Goal: Transaction & Acquisition: Purchase product/service

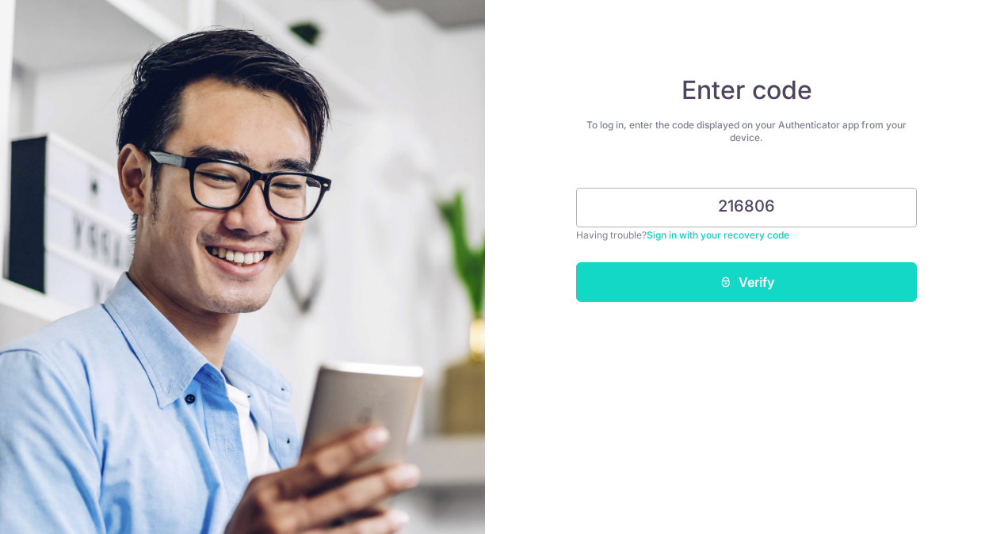
type input "216806"
click at [729, 290] on button "Verify" at bounding box center [746, 282] width 341 height 40
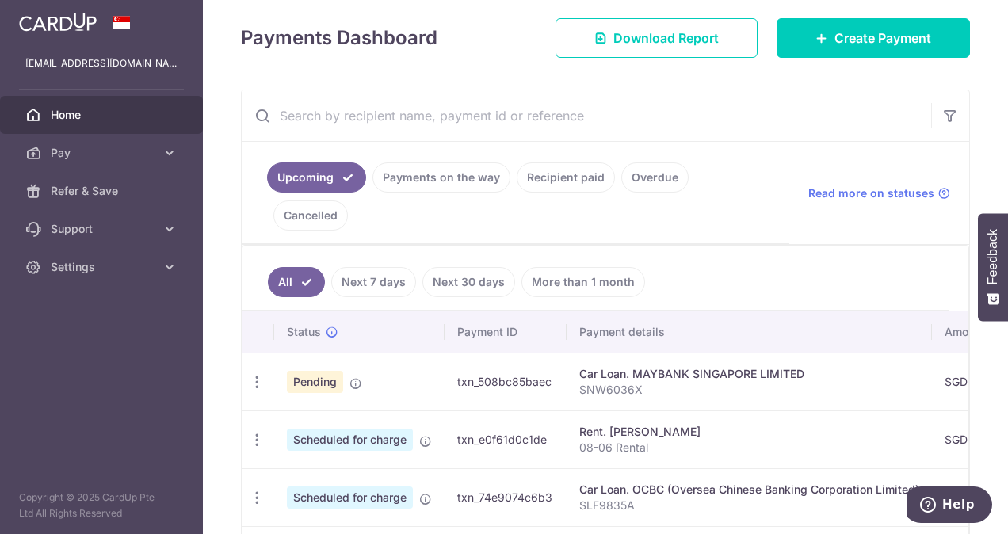
scroll to position [216, 0]
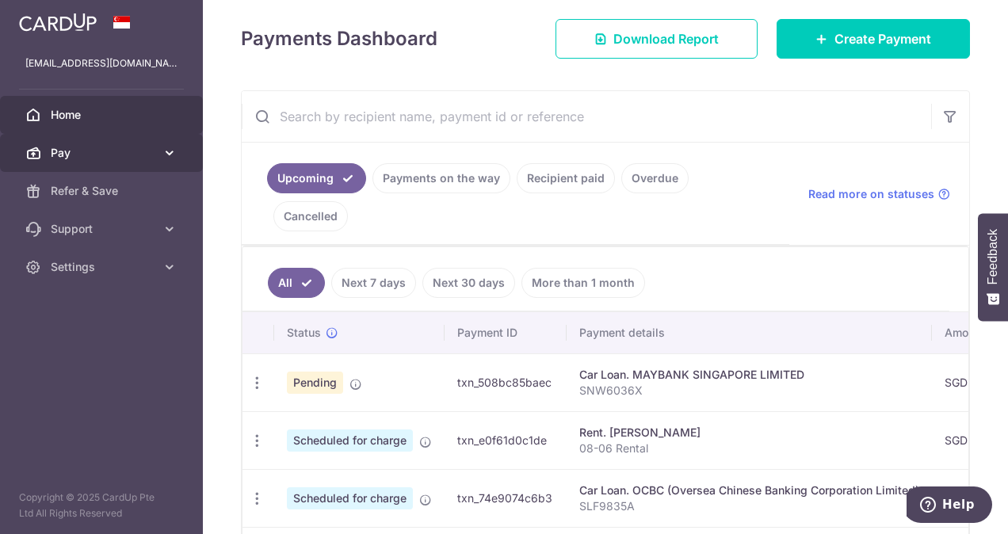
click at [111, 153] on span "Pay" at bounding box center [103, 153] width 105 height 16
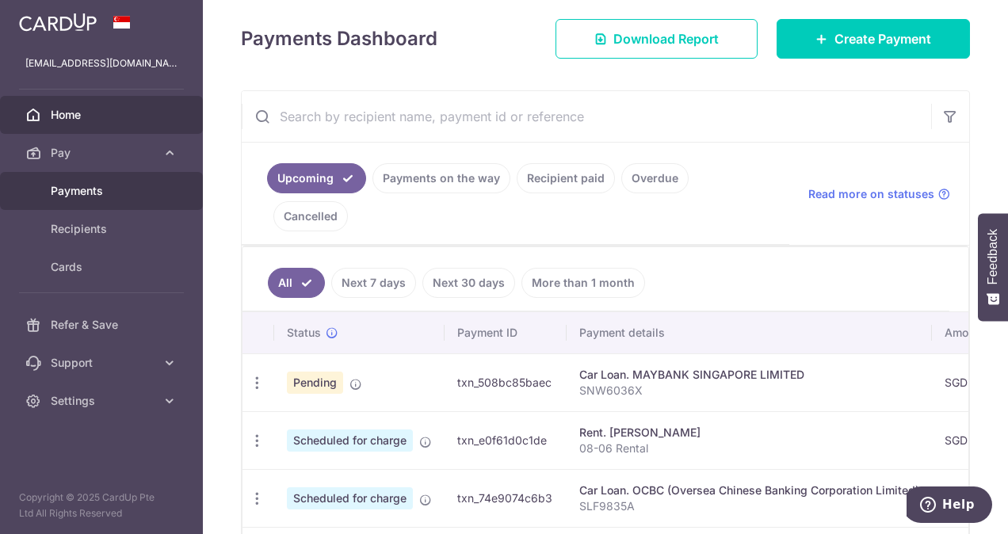
click at [100, 194] on span "Payments" at bounding box center [103, 191] width 105 height 16
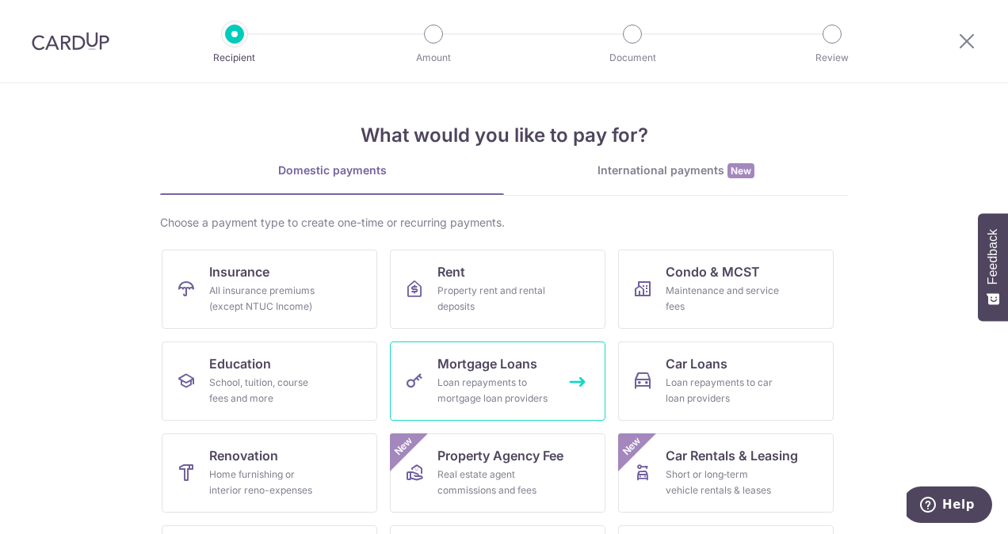
click at [541, 397] on div "Loan repayments to mortgage loan providers" at bounding box center [495, 391] width 114 height 32
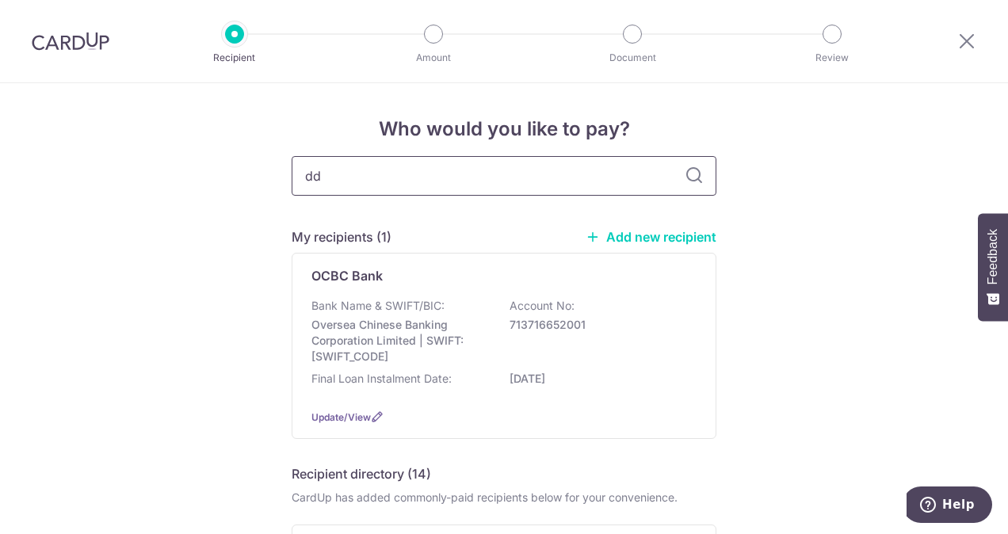
type input "ddb"
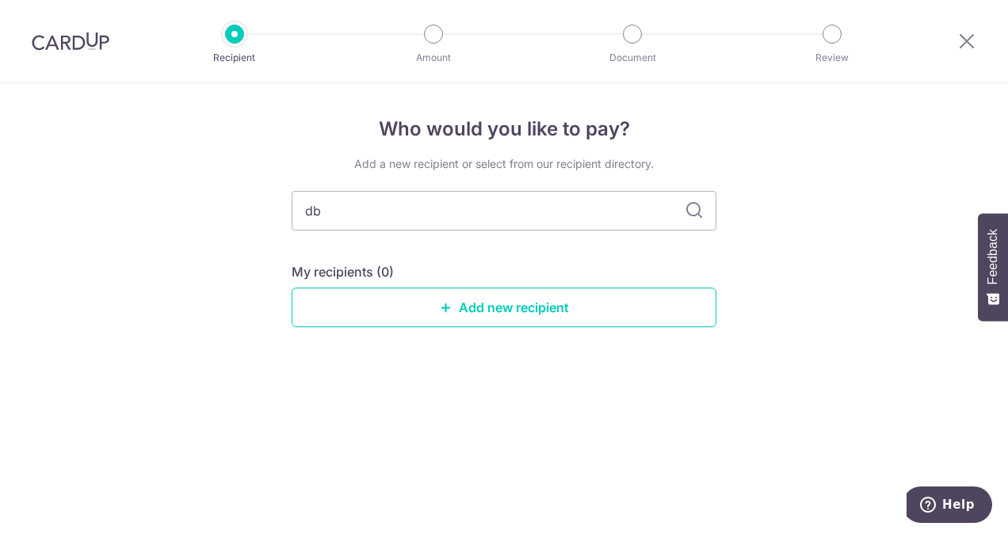
type input "dbs"
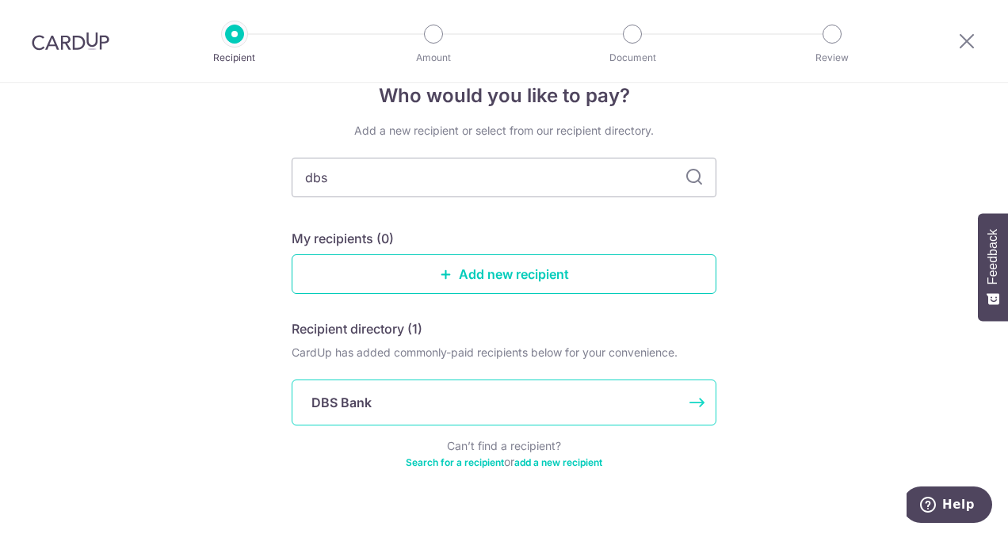
scroll to position [61, 0]
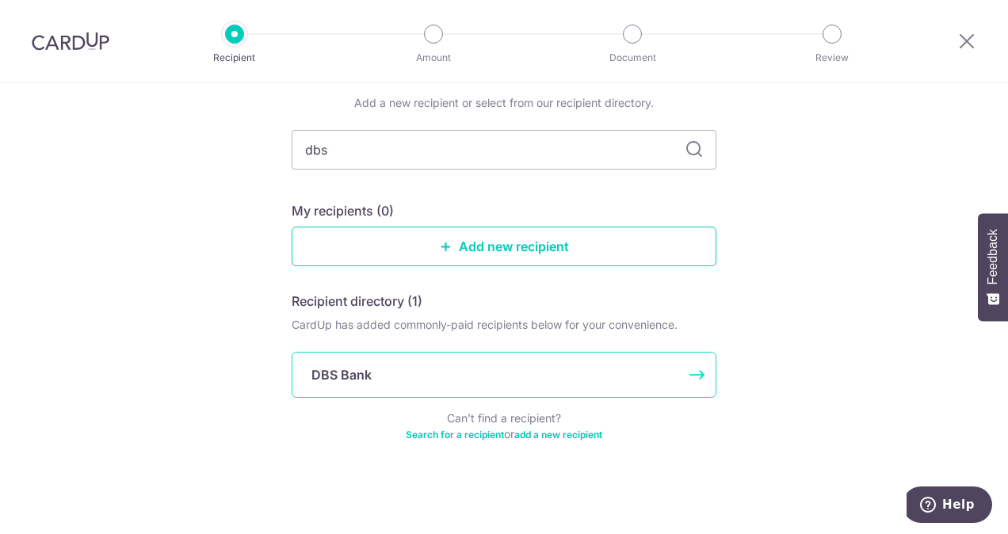
click at [515, 365] on div "DBS Bank" at bounding box center [494, 374] width 366 height 19
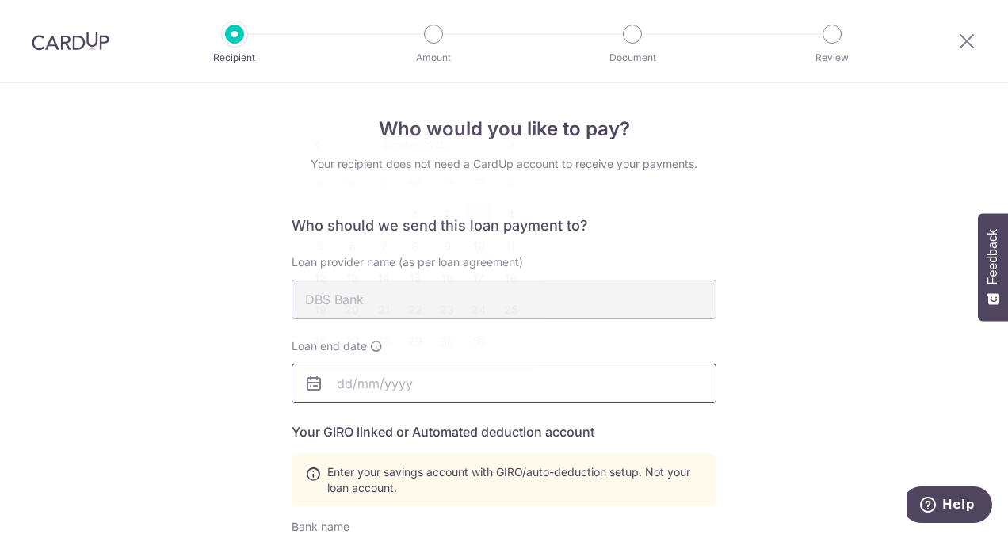
click at [344, 384] on input "text" at bounding box center [504, 384] width 425 height 40
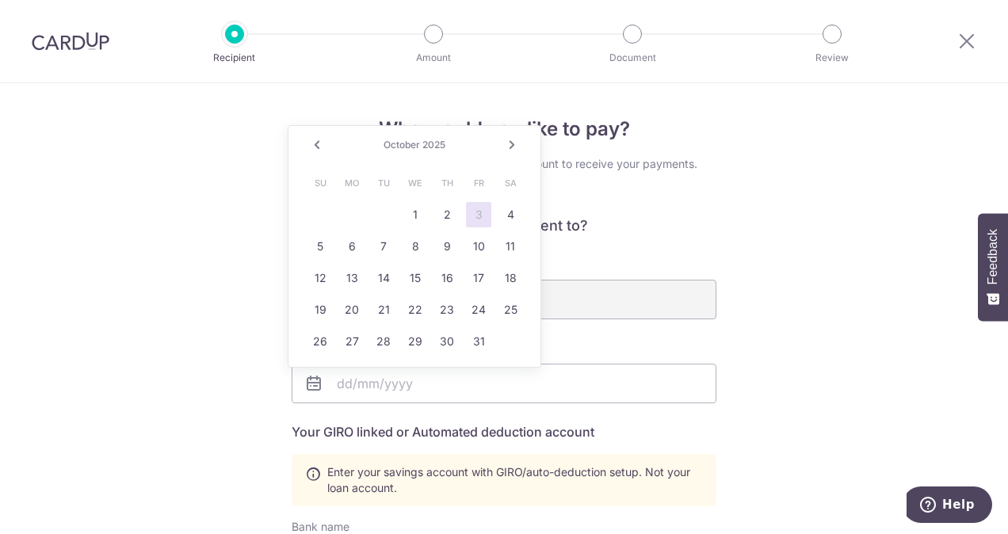
click at [518, 147] on link "Next" at bounding box center [512, 145] width 19 height 19
click at [442, 136] on div "Prev Next February 2026" at bounding box center [415, 145] width 252 height 38
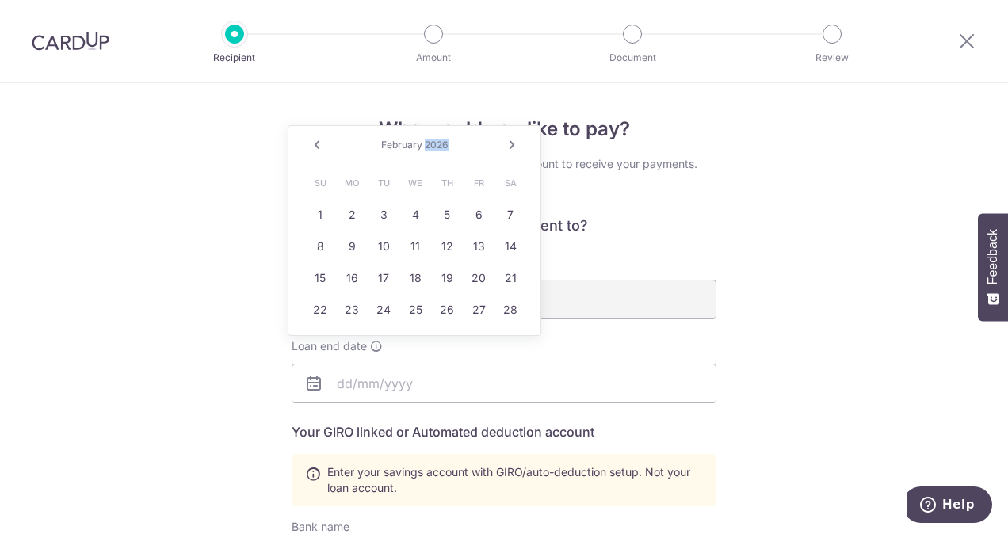
click at [442, 141] on div "February 2026" at bounding box center [415, 145] width 116 height 13
click at [350, 386] on input "text" at bounding box center [504, 384] width 425 height 40
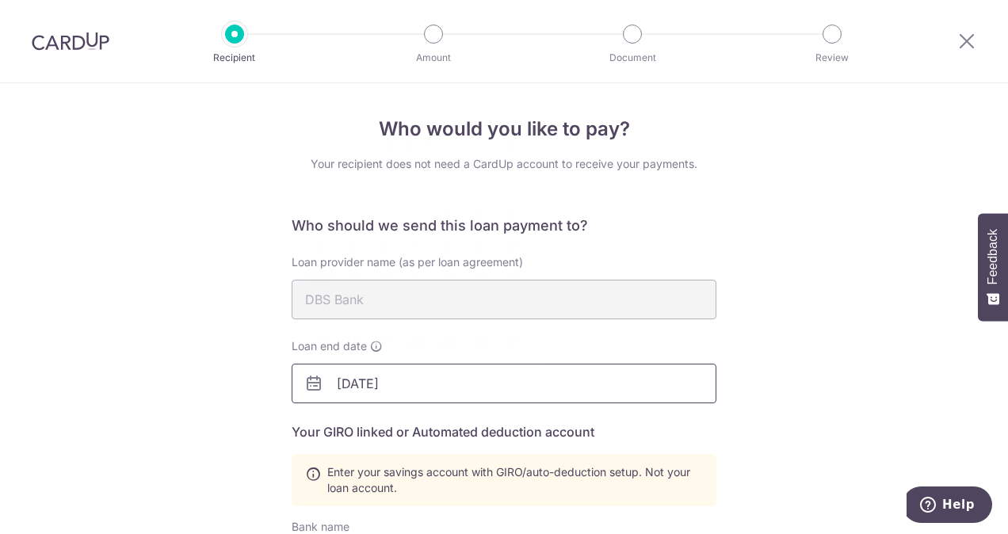
click at [340, 378] on input "01/11/2037" at bounding box center [504, 384] width 425 height 40
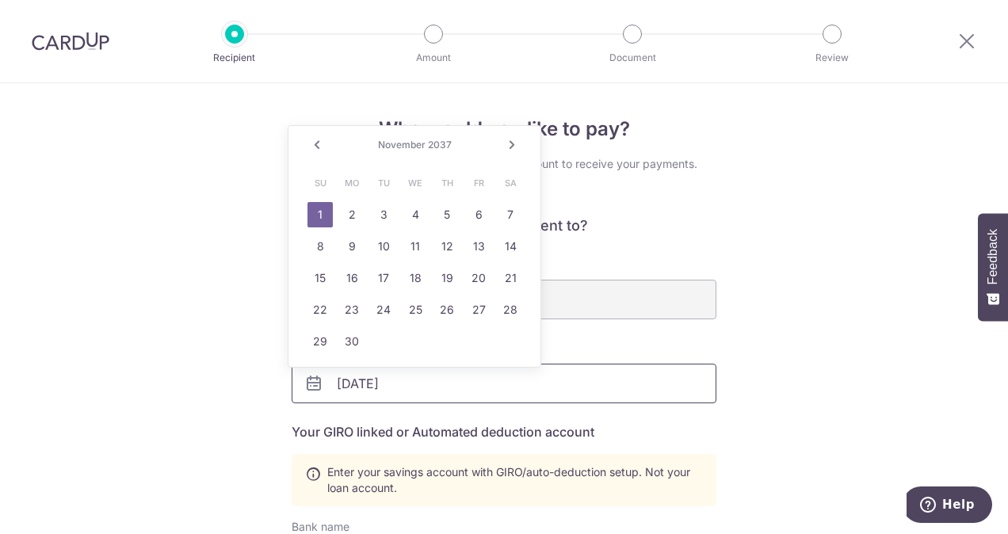
type input "11/1/2037"
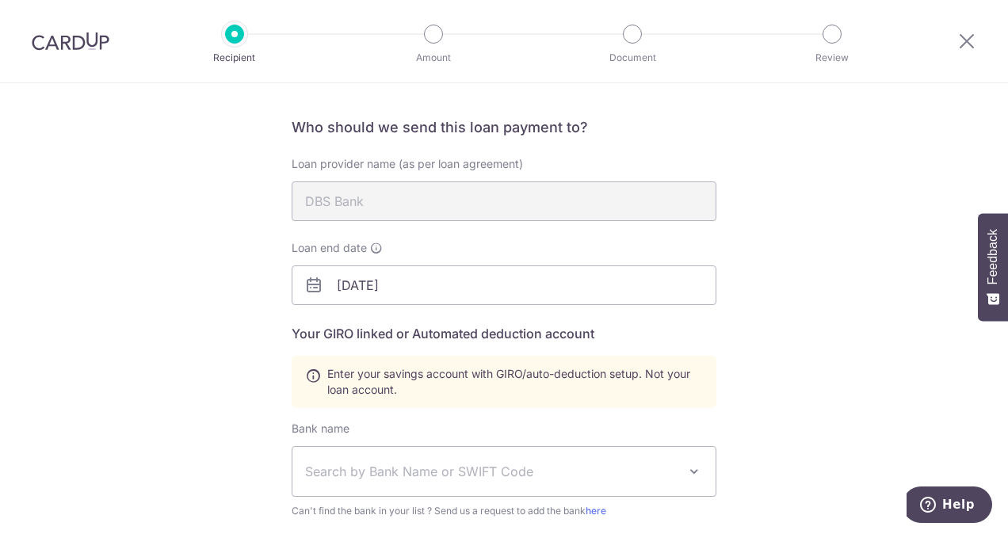
scroll to position [159, 0]
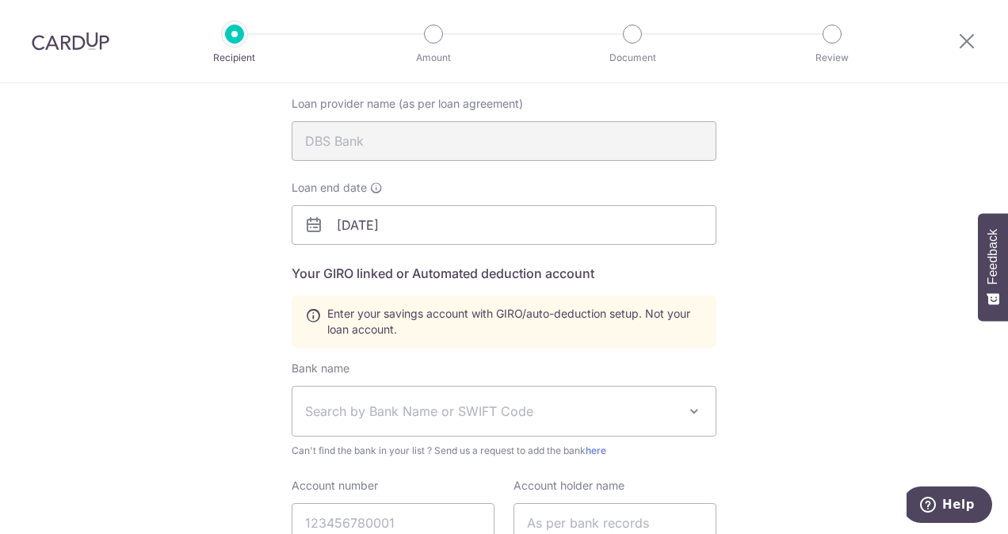
click at [495, 415] on span "Search by Bank Name or SWIFT Code" at bounding box center [491, 411] width 373 height 19
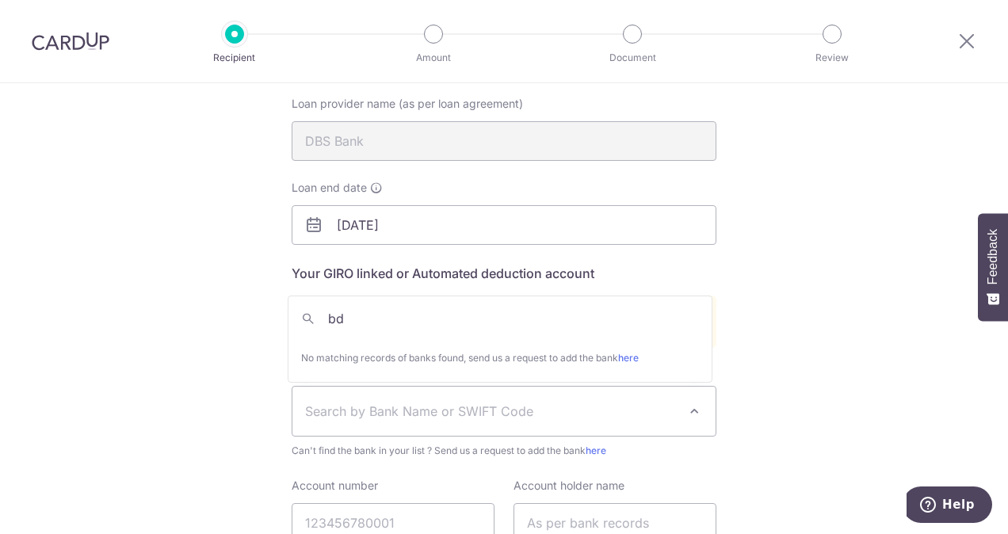
type input "b"
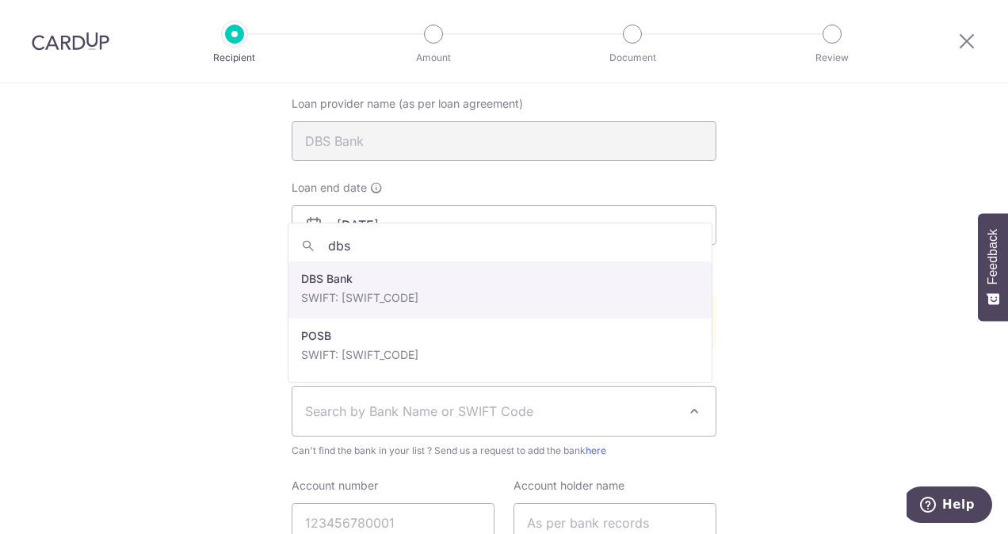
type input "dbs"
select select "6"
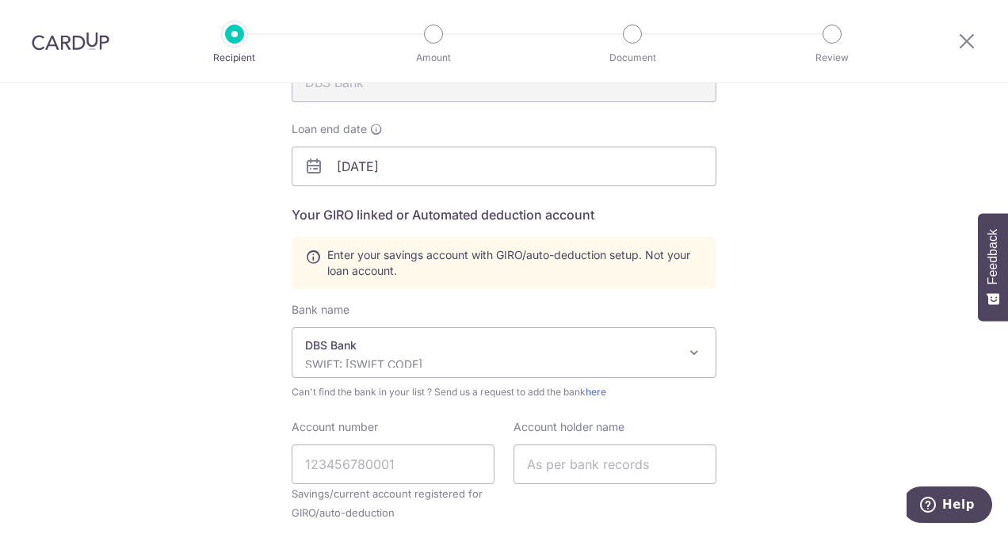
scroll to position [317, 0]
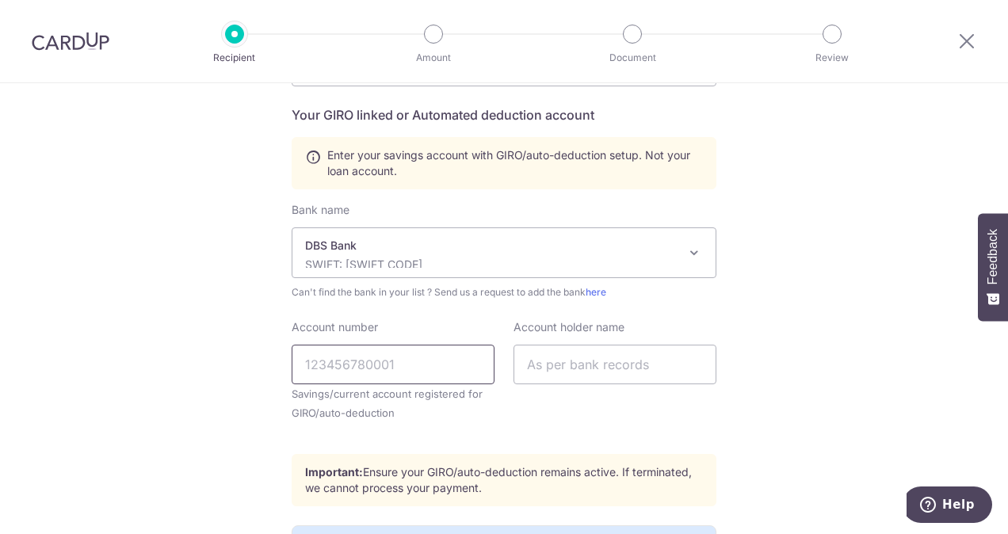
click at [416, 366] on input "Account number" at bounding box center [393, 365] width 203 height 40
type input "0060043886"
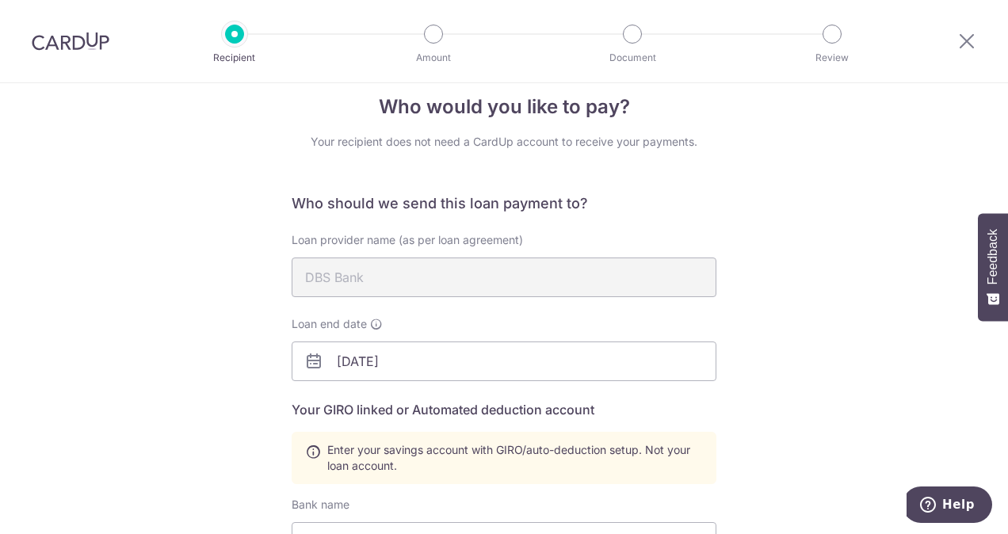
scroll to position [0, 0]
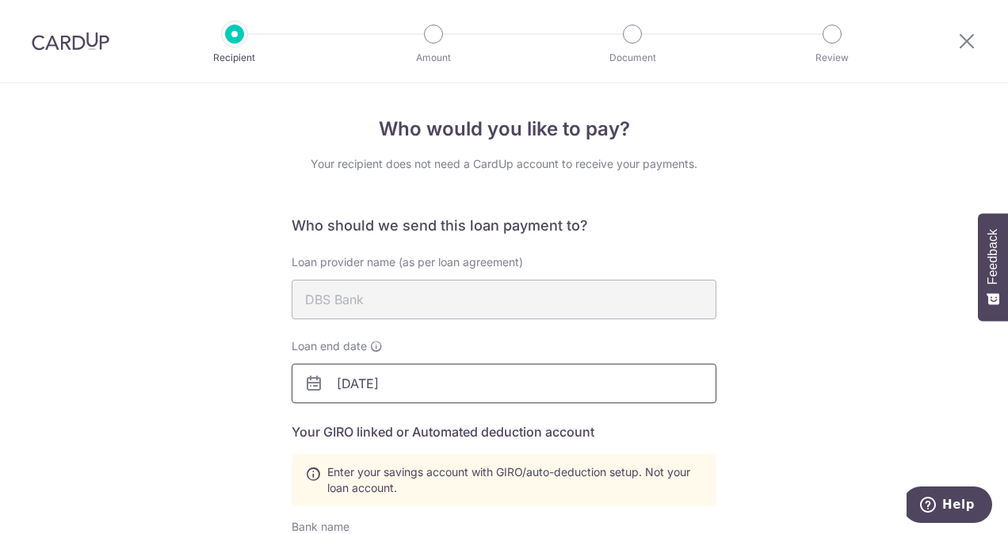
click at [409, 391] on input "11/1/2037" at bounding box center [504, 384] width 425 height 40
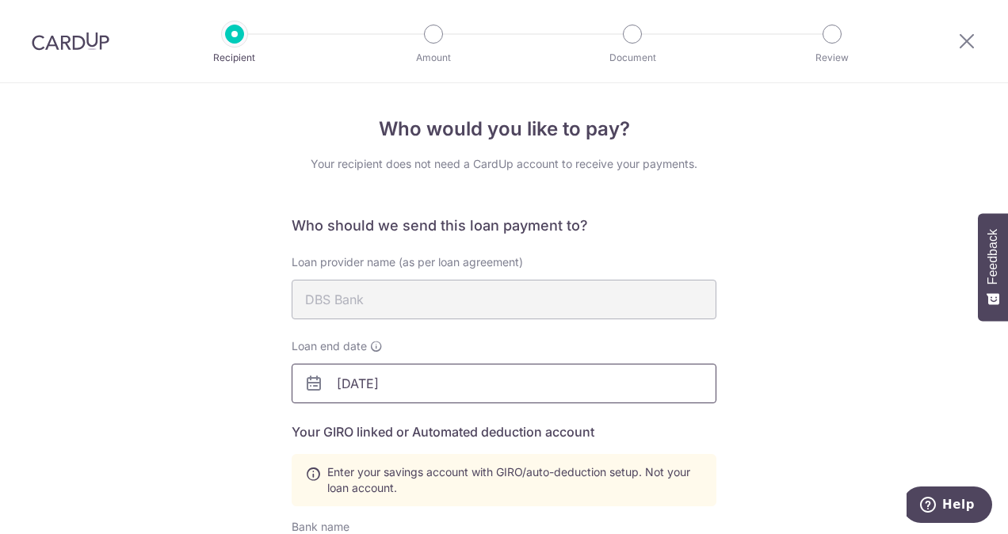
click at [336, 382] on input "11/1/2036" at bounding box center [504, 384] width 425 height 40
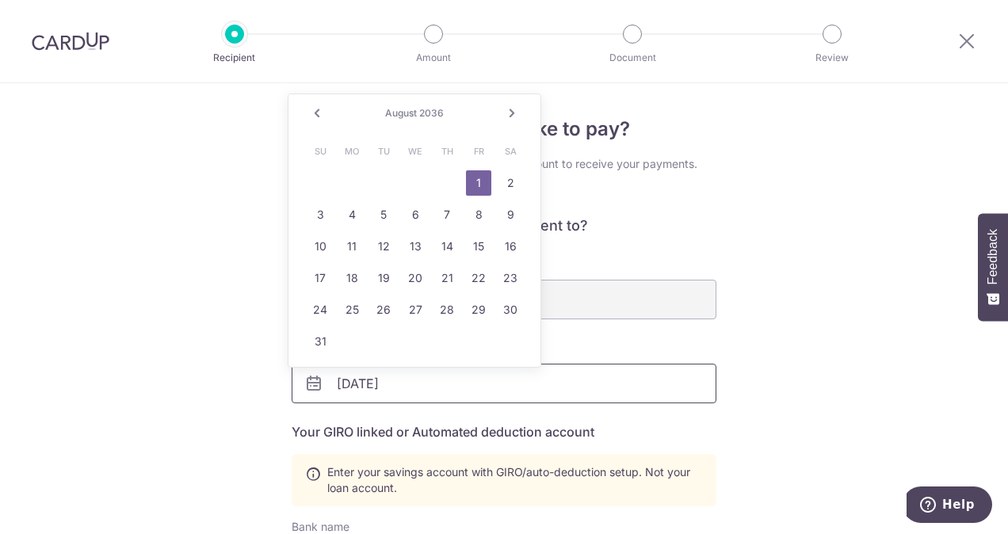
type input "08/1/2036"
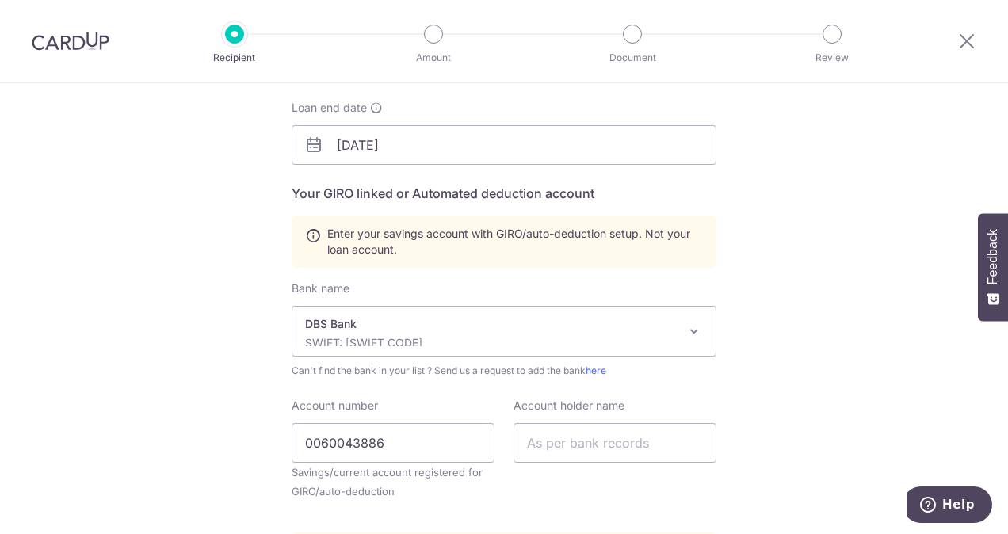
scroll to position [317, 0]
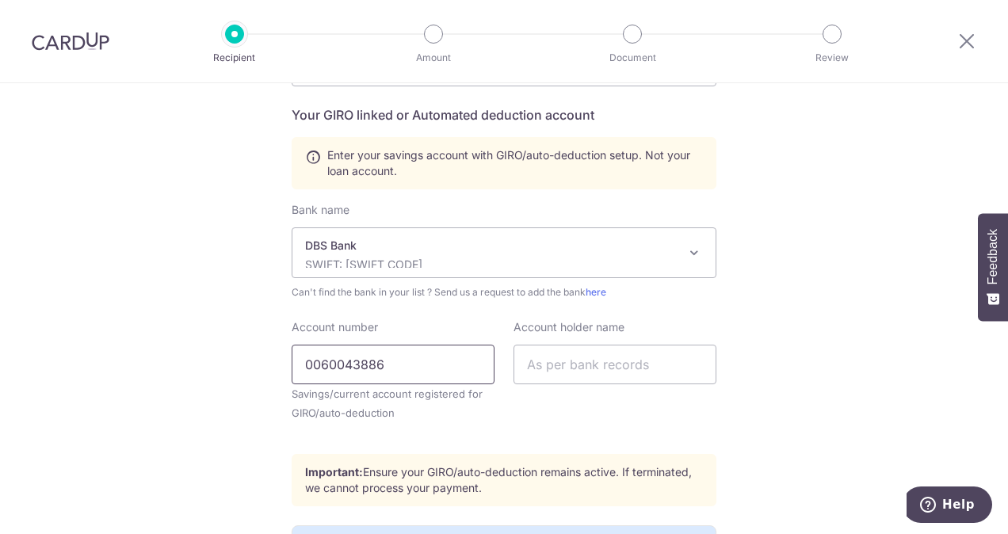
click at [360, 359] on input "0060043886" at bounding box center [393, 365] width 203 height 40
type input "0060042886"
click at [604, 357] on input "text" at bounding box center [615, 365] width 203 height 40
click at [812, 350] on div "Who would you like to pay? Your recipient does not need a CardUp account to rec…" at bounding box center [504, 235] width 1008 height 938
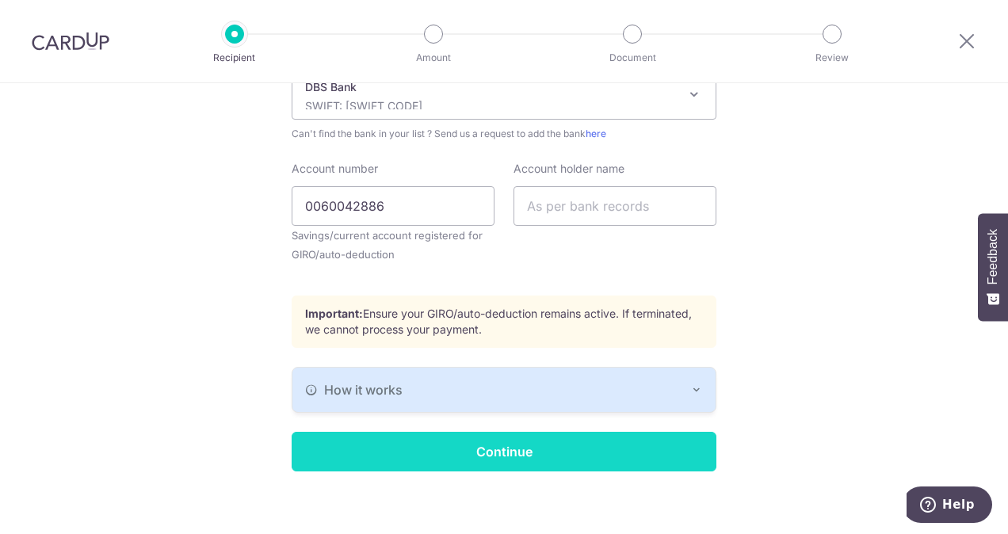
click at [586, 445] on input "Continue" at bounding box center [504, 452] width 425 height 40
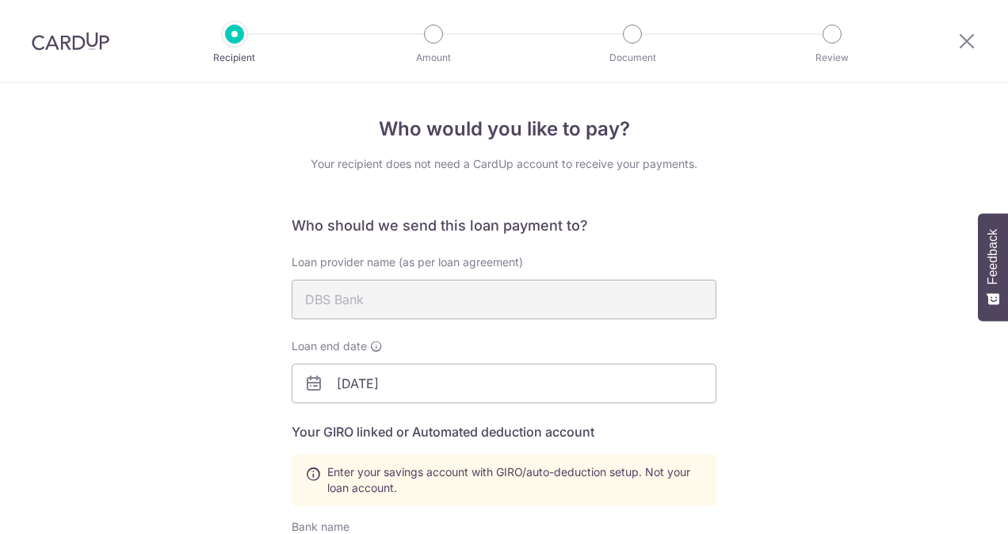
scroll to position [485, 0]
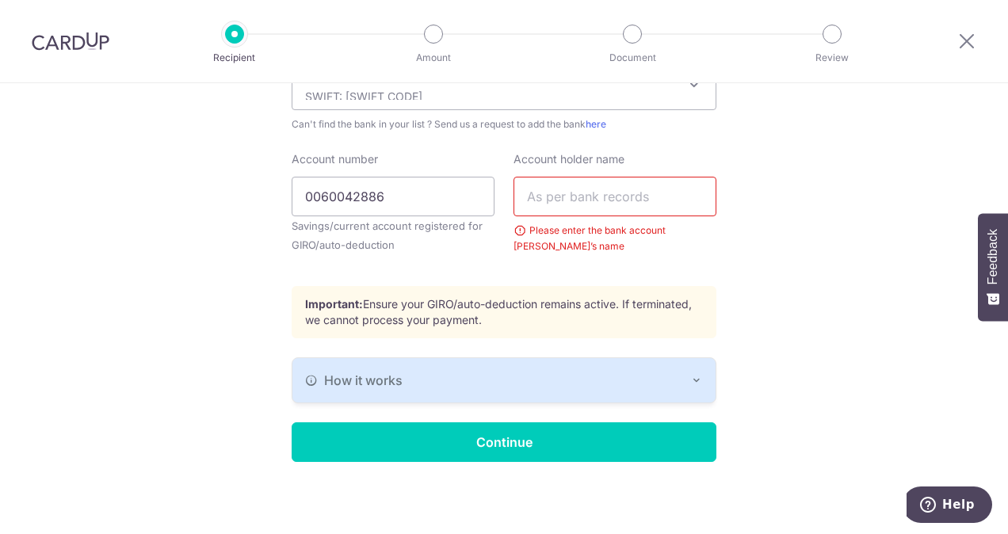
click at [561, 197] on input "text" at bounding box center [615, 197] width 203 height 40
type input "[PERSON_NAME] [PERSON_NAME]"
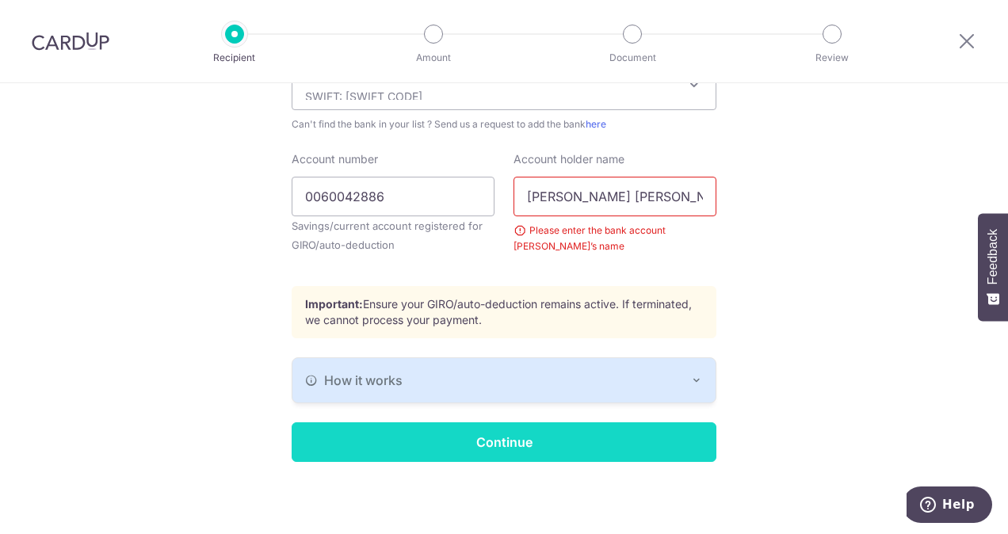
click at [457, 438] on input "Continue" at bounding box center [504, 442] width 425 height 40
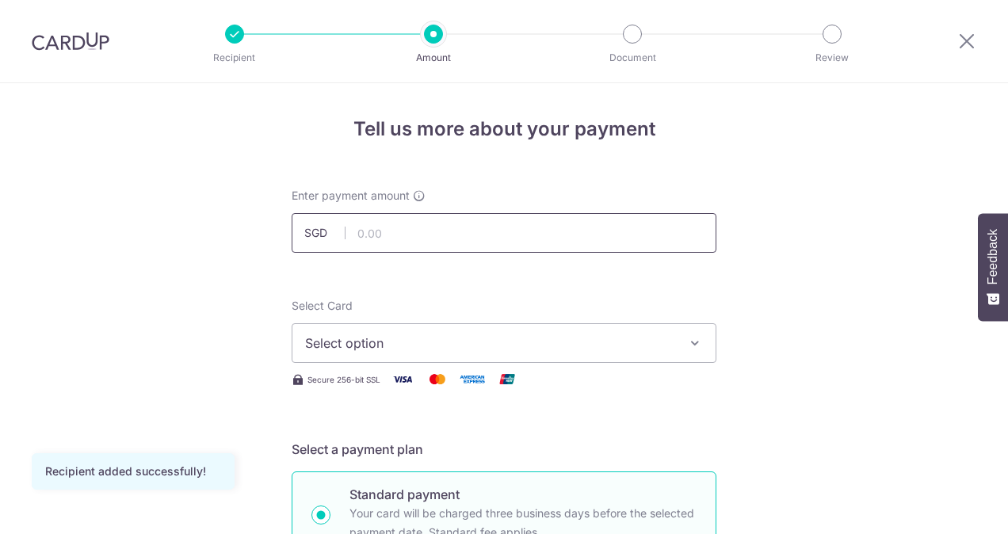
click at [513, 231] on input "text" at bounding box center [504, 233] width 425 height 40
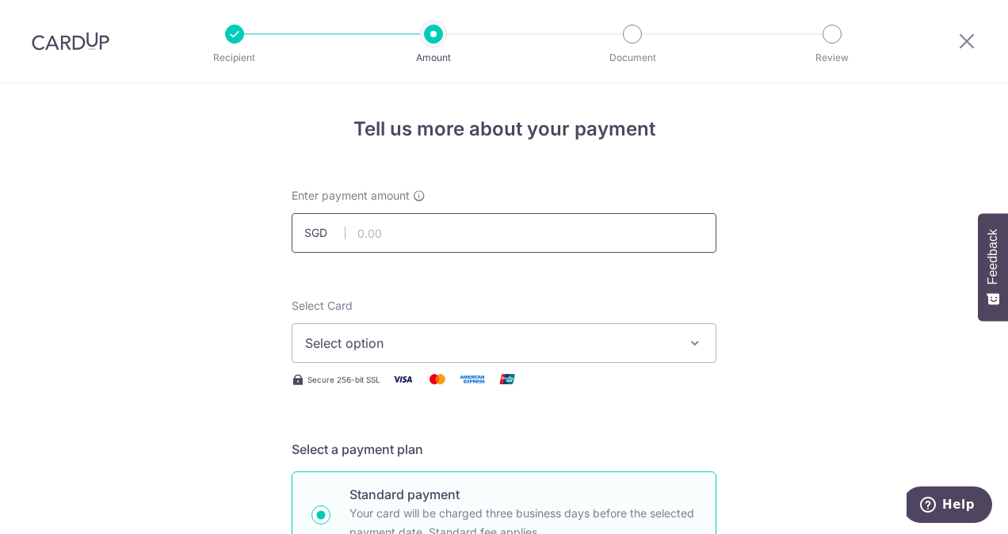
click at [426, 231] on input "text" at bounding box center [504, 233] width 425 height 40
paste input "3,410.00"
type input "3,410.00"
click at [330, 329] on button "Select option" at bounding box center [504, 343] width 425 height 40
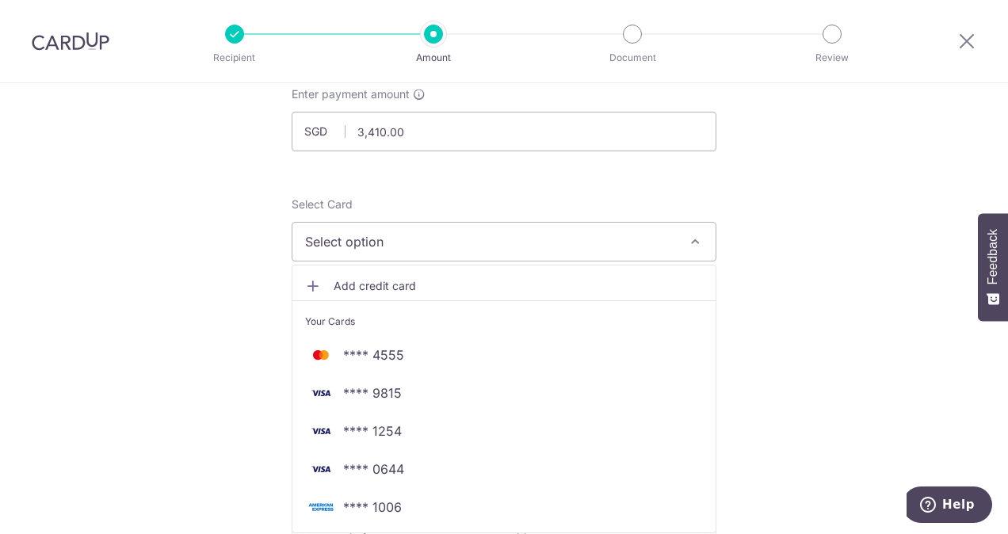
scroll to position [159, 0]
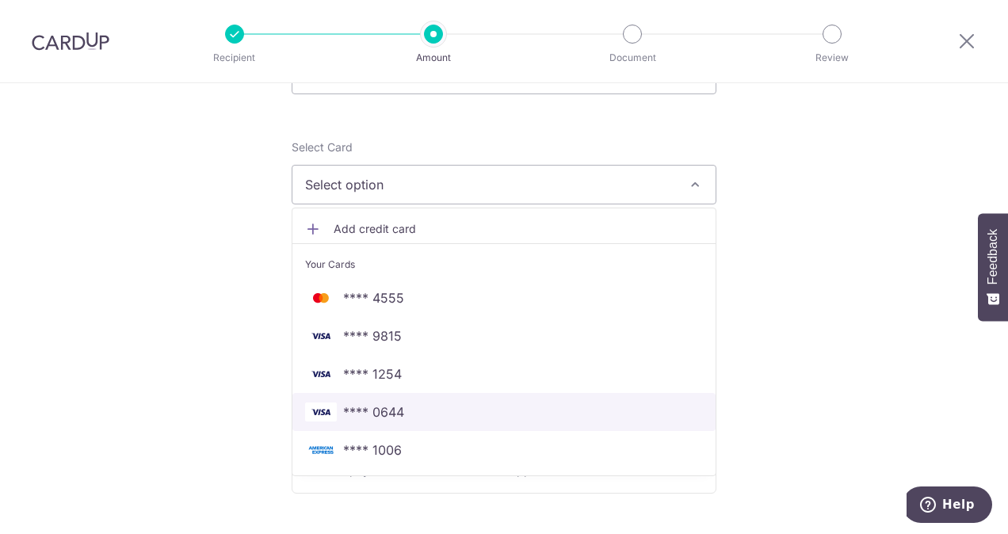
click at [495, 404] on span "**** 0644" at bounding box center [504, 412] width 398 height 19
click at [495, 404] on div "Standard payment Your card will be charged three business days before the selec…" at bounding box center [504, 403] width 425 height 181
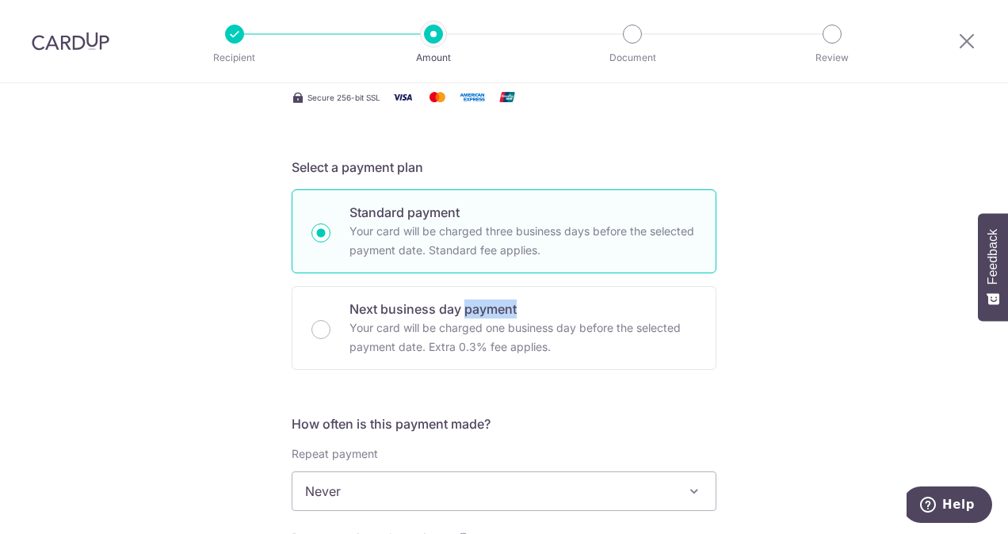
scroll to position [396, 0]
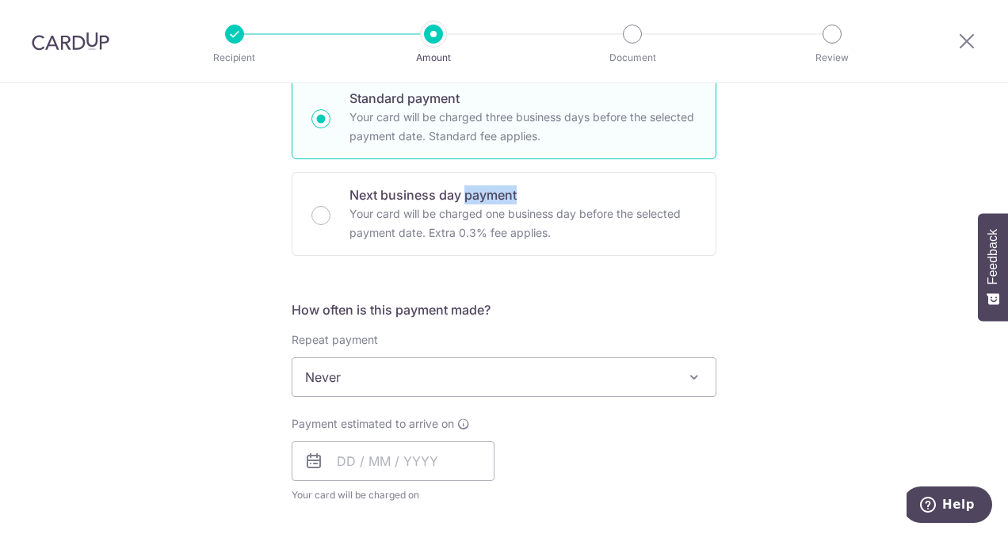
click at [381, 388] on span "Never" at bounding box center [503, 377] width 423 height 38
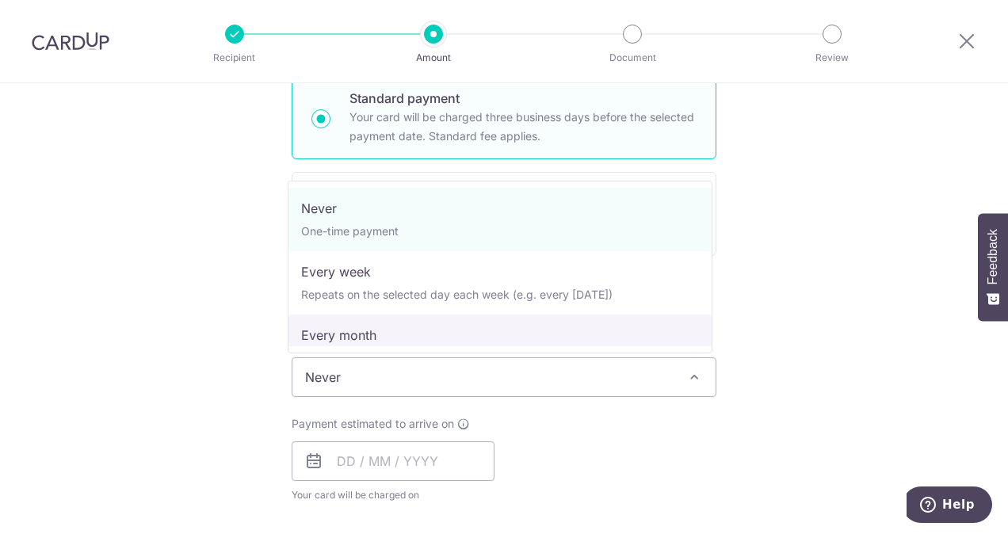
select select "3"
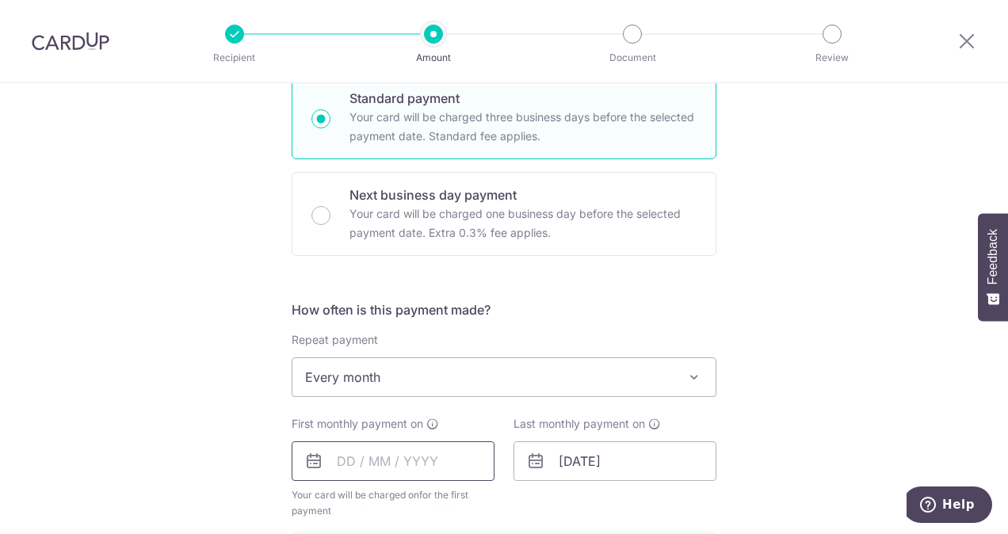
click at [331, 469] on input "text" at bounding box center [393, 461] width 203 height 40
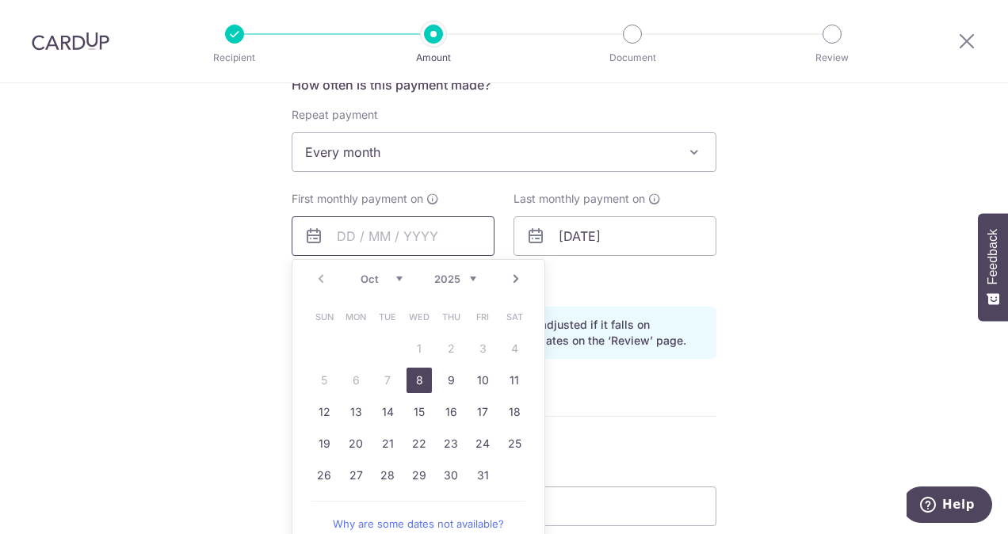
scroll to position [713, 0]
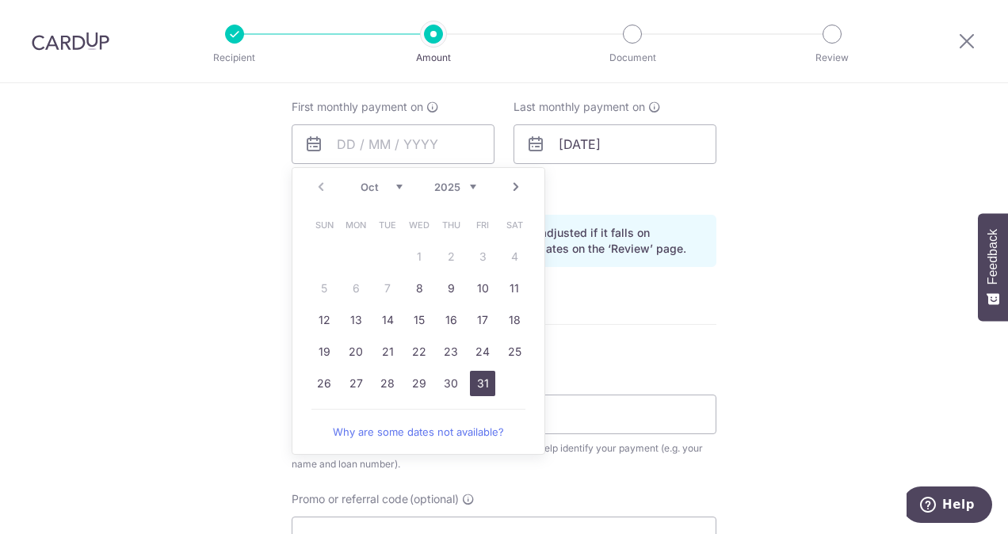
click at [478, 384] on link "31" at bounding box center [482, 383] width 25 height 25
type input "[DATE]"
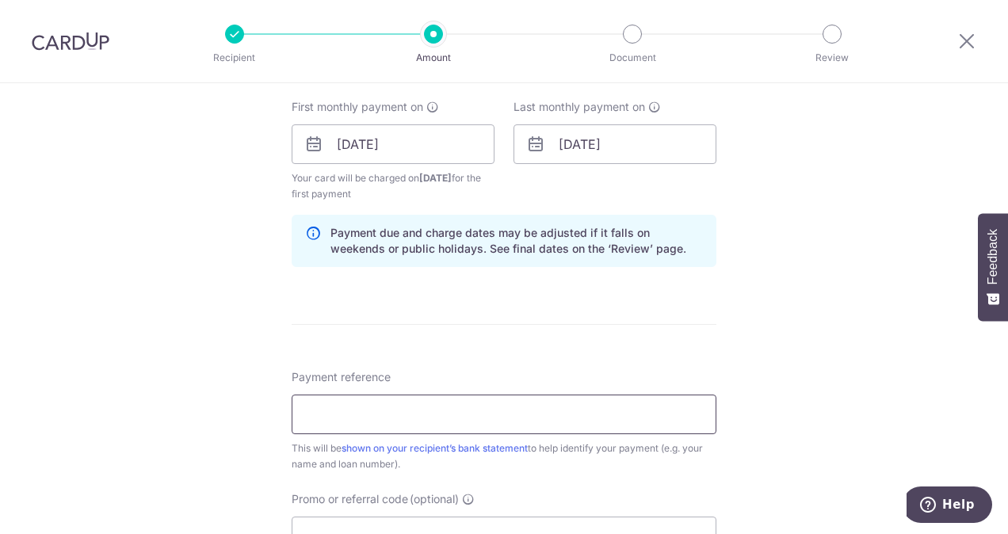
click at [445, 399] on input "Payment reference" at bounding box center [504, 415] width 425 height 40
paste input "[PHONE_NUMBER]"
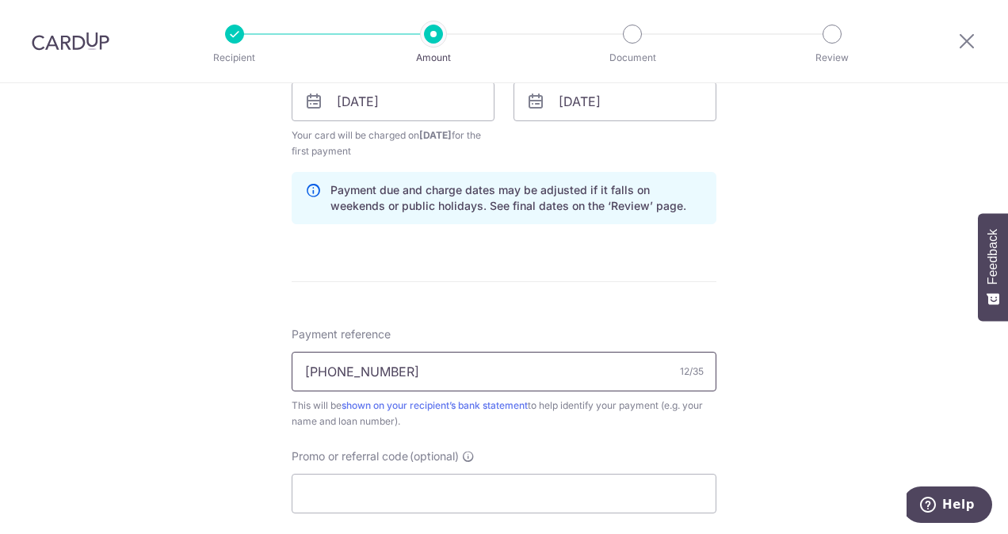
scroll to position [793, 0]
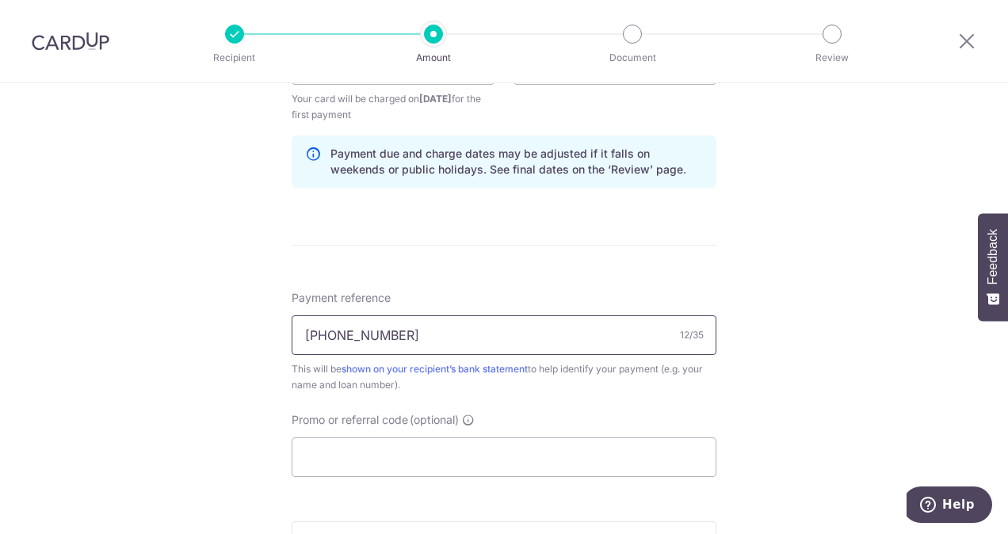
drag, startPoint x: 464, startPoint y: 340, endPoint x: 367, endPoint y: 327, distance: 98.4
click at [367, 327] on input "[PHONE_NUMBER]" at bounding box center [504, 335] width 425 height 40
type input "[PHONE_NUMBER]"
click at [403, 461] on input "Promo or referral code (optional)" at bounding box center [504, 458] width 425 height 40
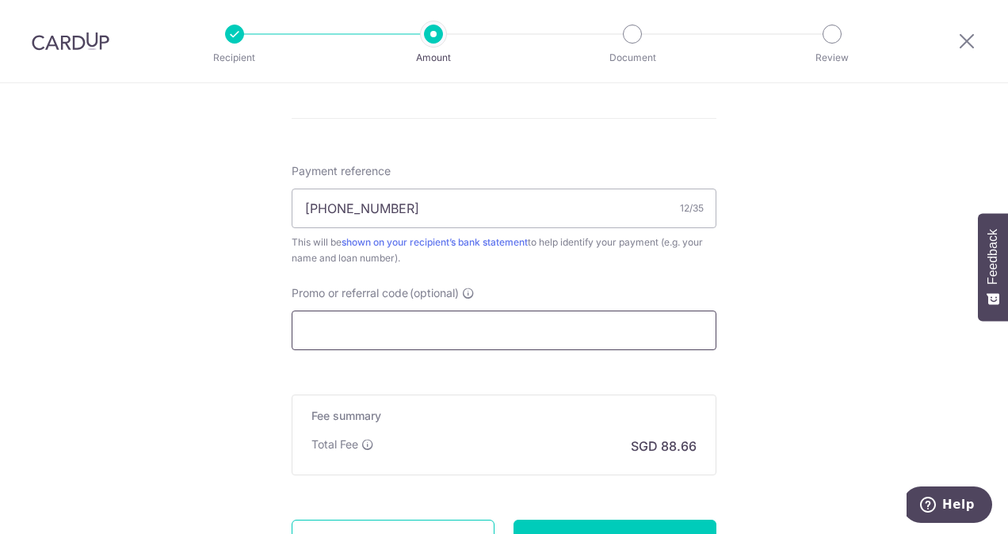
scroll to position [1030, 0]
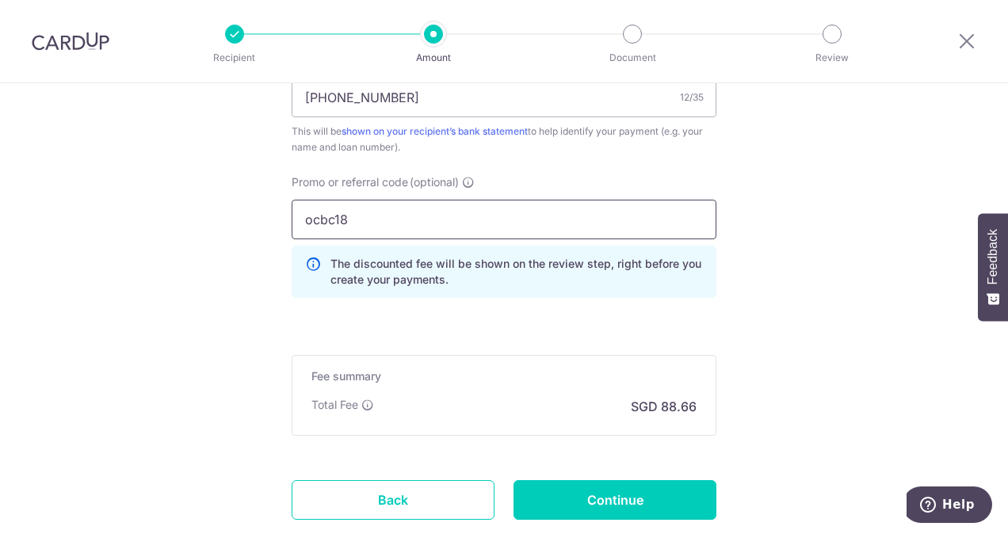
type input "ocbc18"
click at [461, 391] on div "Fee summary Base fee Extend fee Next-day fee Total Fee SGD 88.66" at bounding box center [504, 395] width 425 height 81
click at [535, 416] on div "Fee summary Base fee Extend fee Next-day fee Total Fee SGD 88.66" at bounding box center [504, 395] width 425 height 81
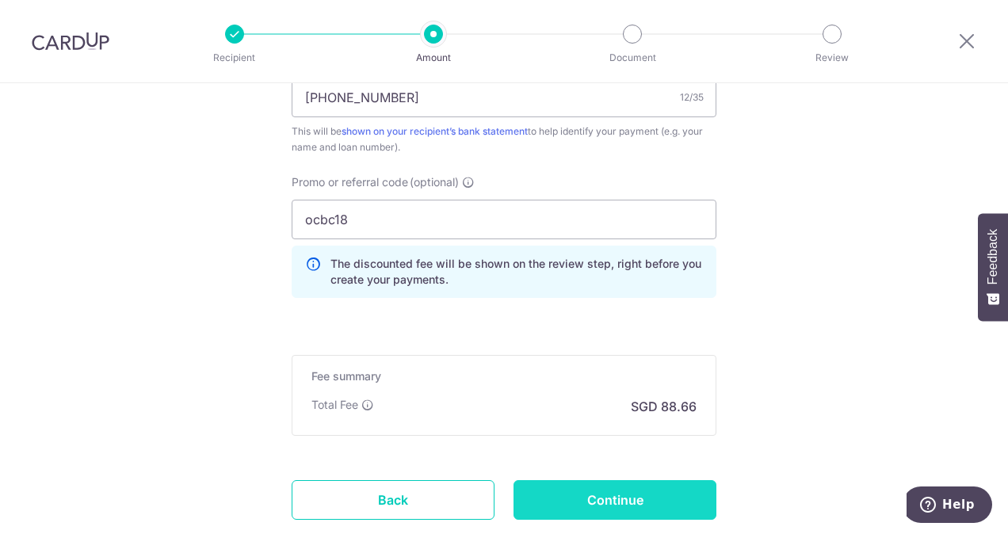
click at [610, 496] on input "Continue" at bounding box center [615, 500] width 203 height 40
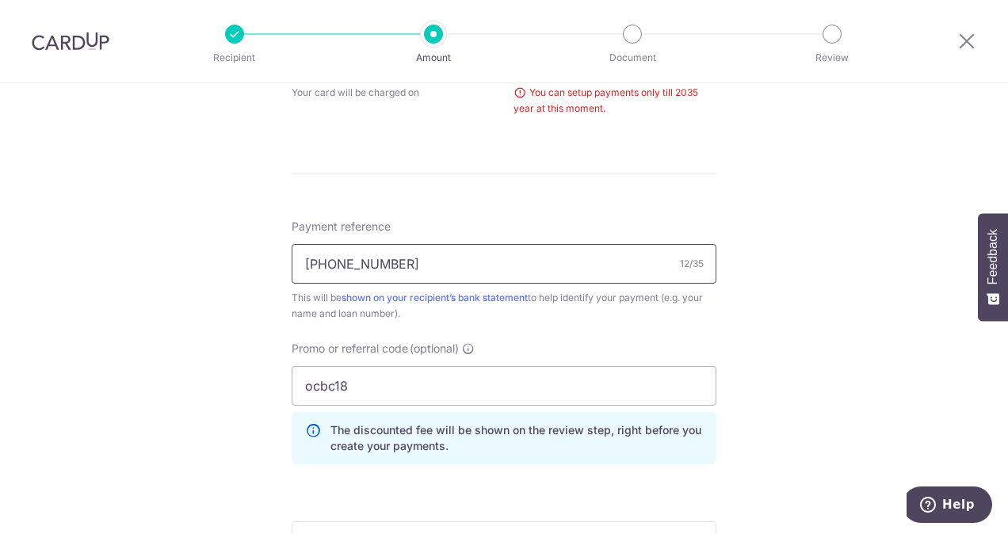
scroll to position [720, 0]
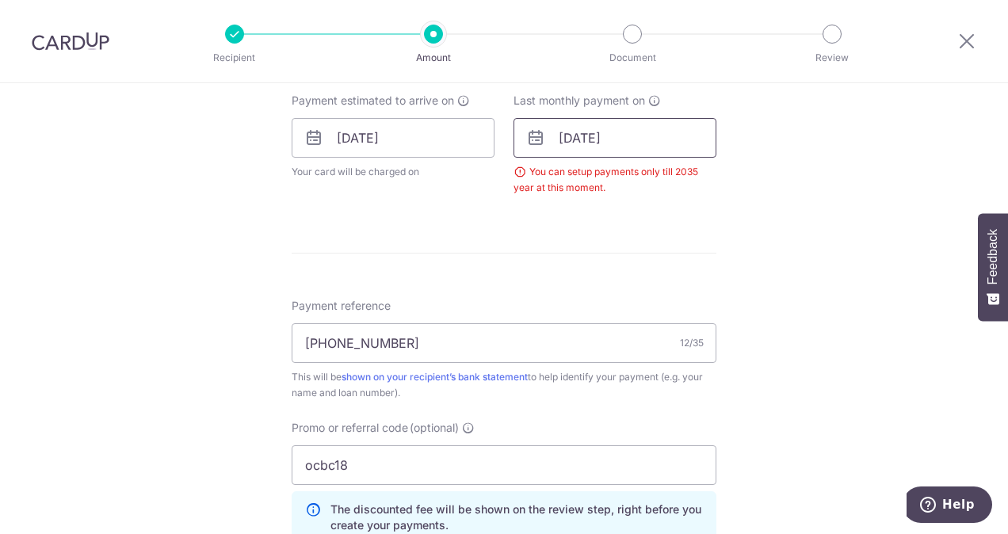
click at [629, 142] on input "08/01/2036" at bounding box center [615, 138] width 203 height 40
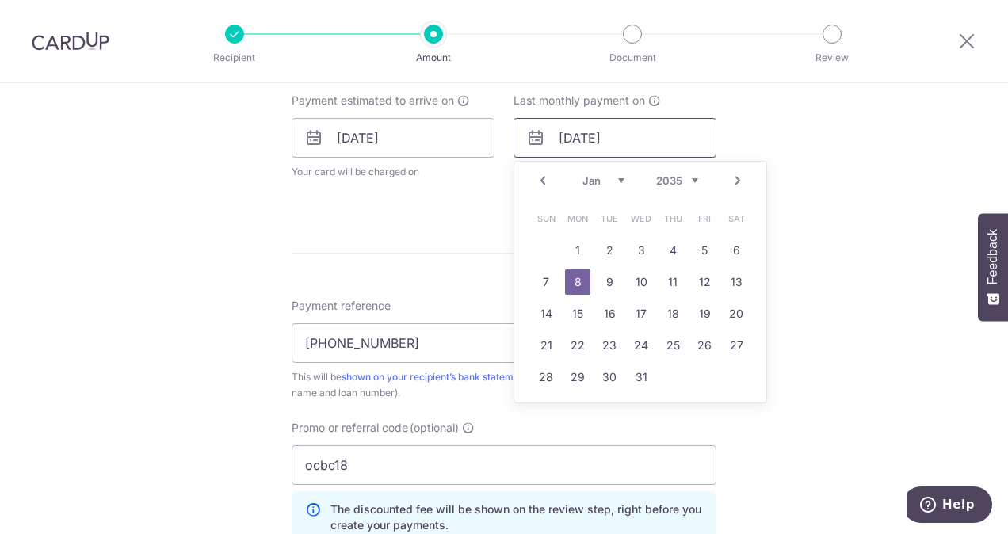
type input "08/01/2035"
click at [803, 204] on div "Tell us more about your payment Enter payment amount SGD 3,410.00 3410.00 Selec…" at bounding box center [504, 124] width 1008 height 1521
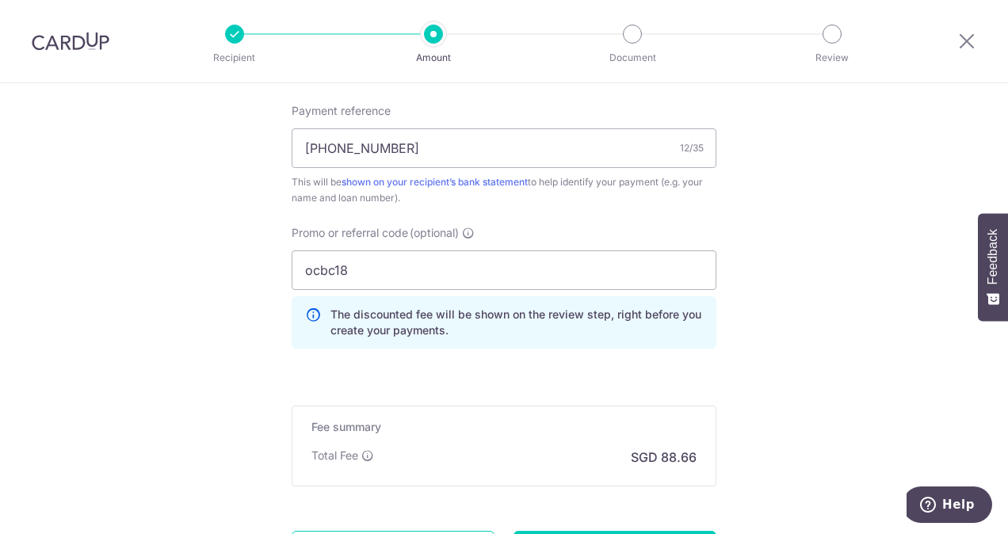
scroll to position [1037, 0]
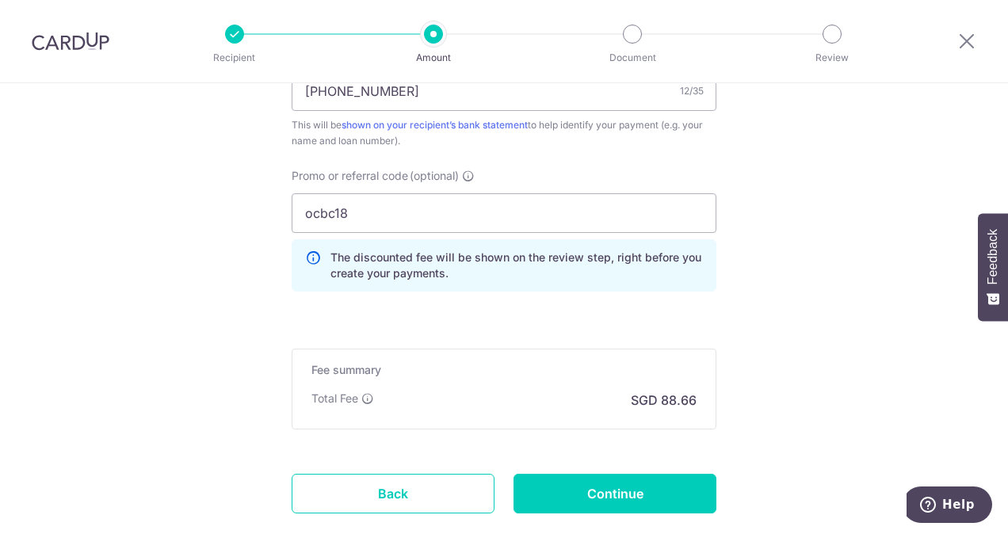
click at [428, 179] on span "(optional)" at bounding box center [434, 176] width 49 height 16
click at [428, 193] on input "ocbc18" at bounding box center [504, 213] width 425 height 40
click at [423, 207] on input "ocbc18" at bounding box center [504, 213] width 425 height 40
type input "o"
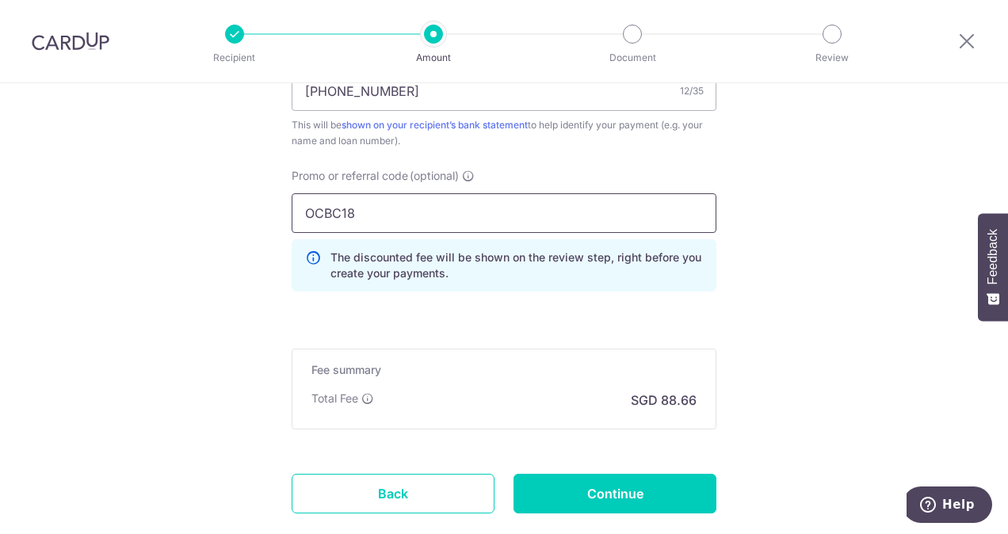
drag, startPoint x: 407, startPoint y: 214, endPoint x: 282, endPoint y: 197, distance: 125.7
click at [284, 204] on div "Promo or referral code (optional) OCBC18 The discounted fee will be shown on th…" at bounding box center [504, 236] width 444 height 136
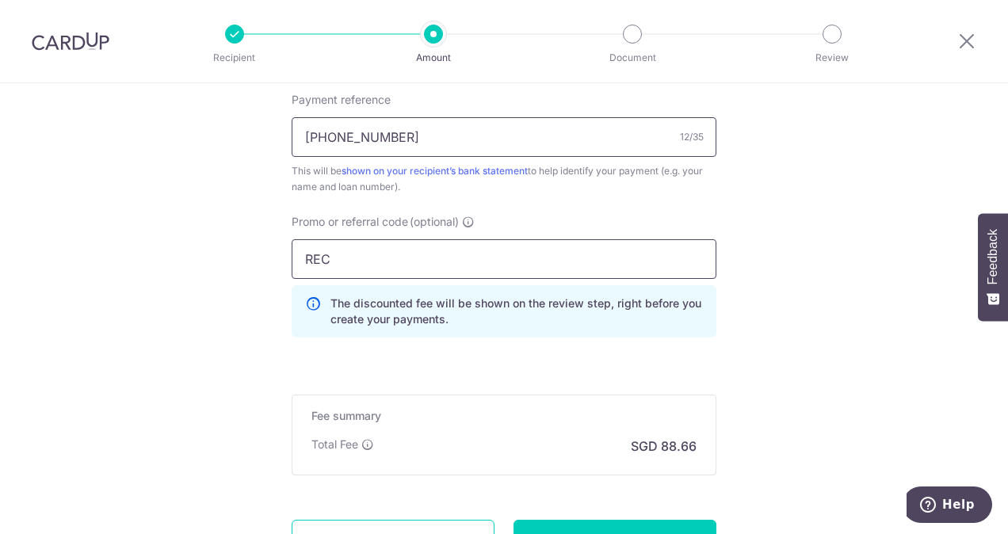
scroll to position [957, 0]
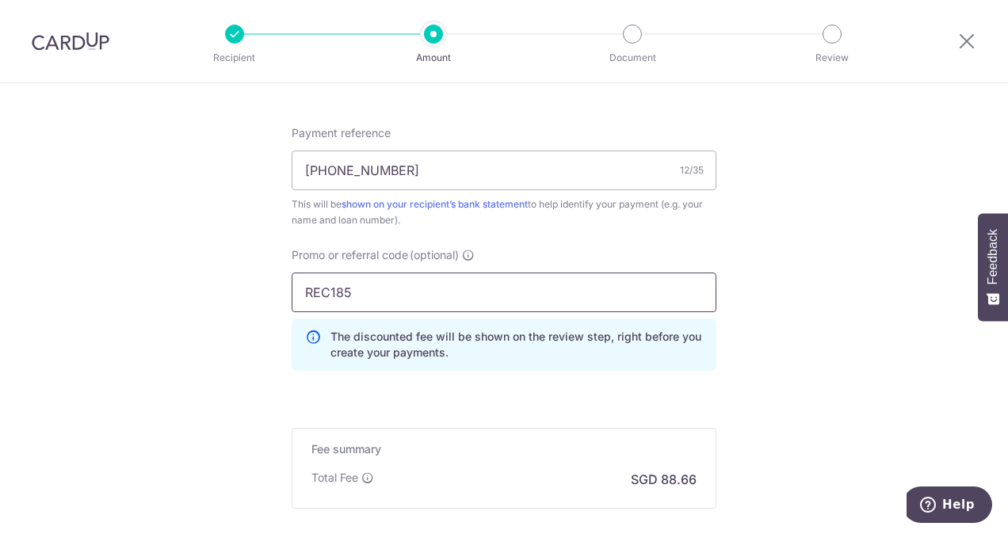
type input "REC185"
click at [451, 289] on input "REC185" at bounding box center [504, 293] width 425 height 40
click at [483, 165] on input "[PHONE_NUMBER]" at bounding box center [504, 171] width 425 height 40
click at [535, 434] on div "Fee summary Base fee $ 88.66 Extend fee Next-day fee Total Fee SGD 88.66" at bounding box center [504, 468] width 425 height 81
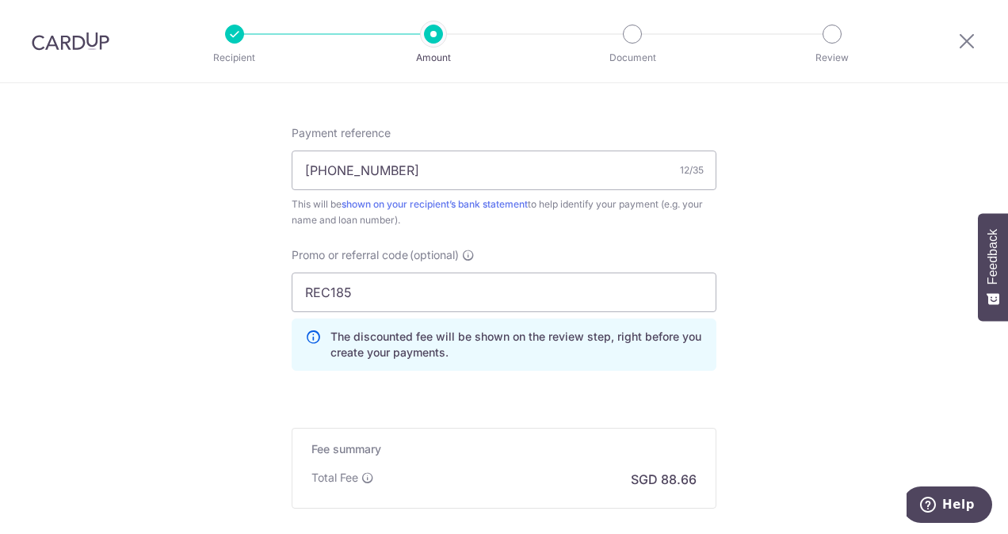
scroll to position [1116, 0]
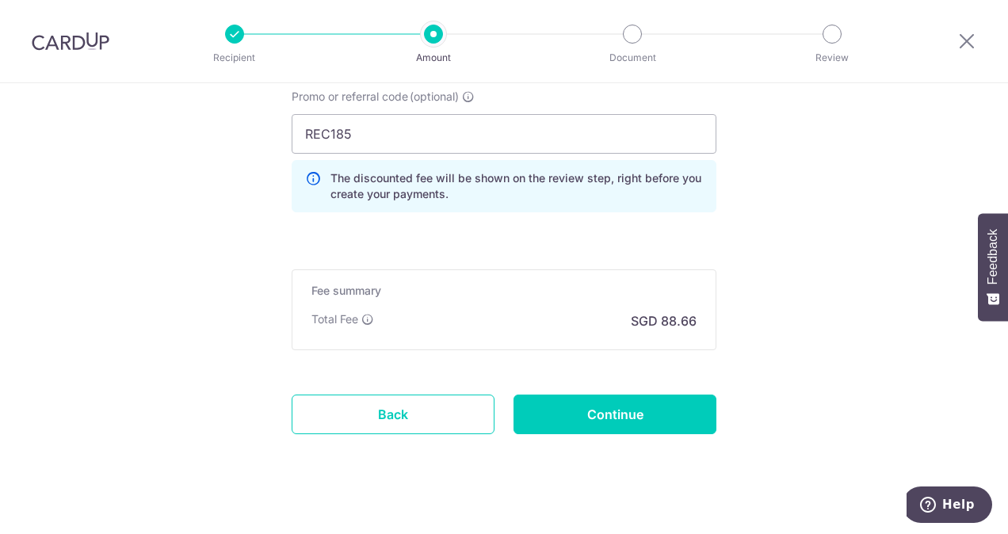
click at [561, 331] on div "Fee summary Base fee $ 88.66 Extend fee Next-day fee Total Fee SGD 88.66" at bounding box center [504, 309] width 425 height 81
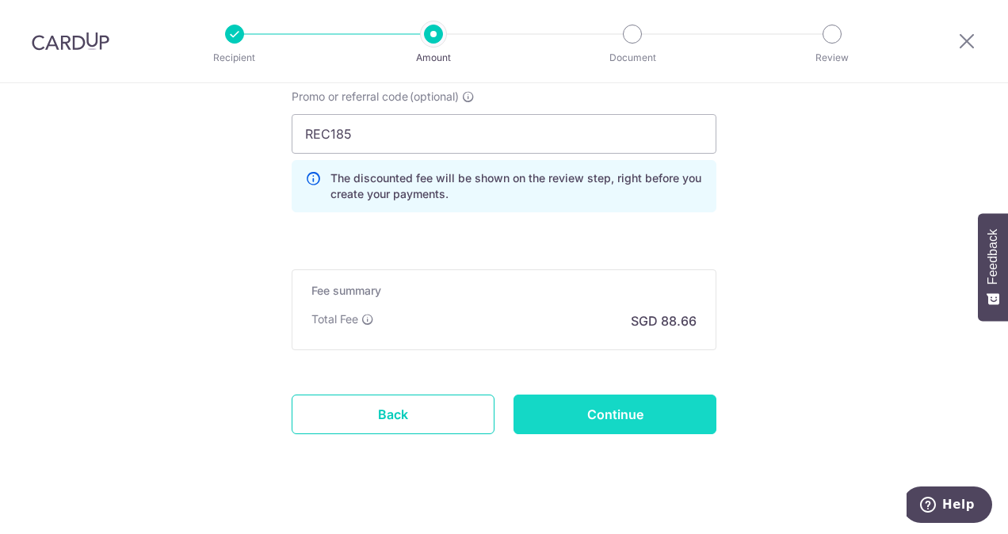
click at [575, 406] on input "Continue" at bounding box center [615, 415] width 203 height 40
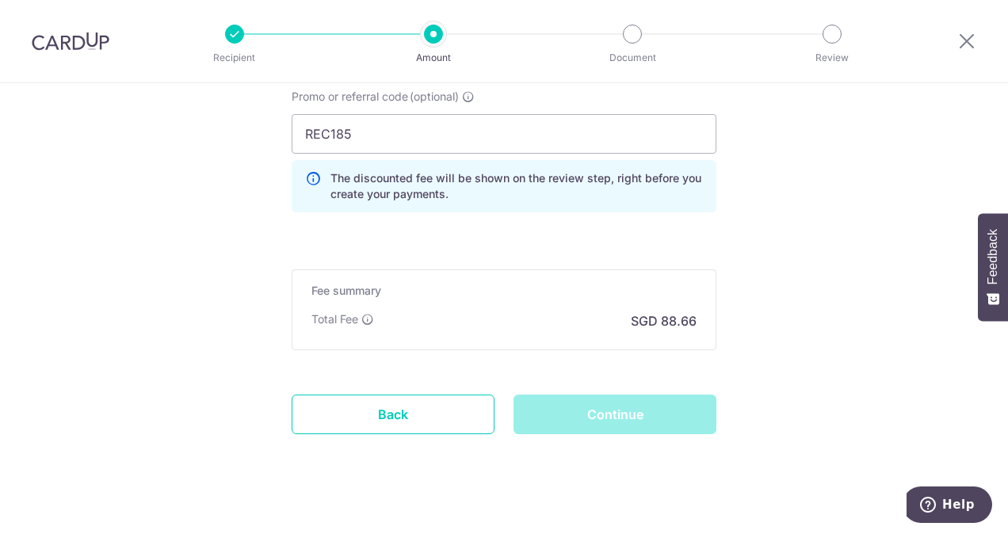
scroll to position [799, 0]
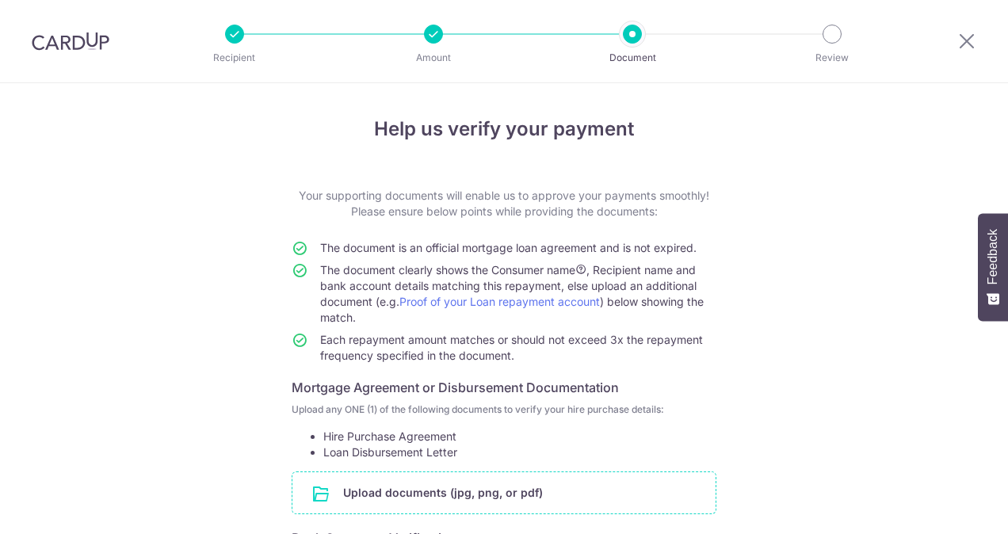
scroll to position [238, 0]
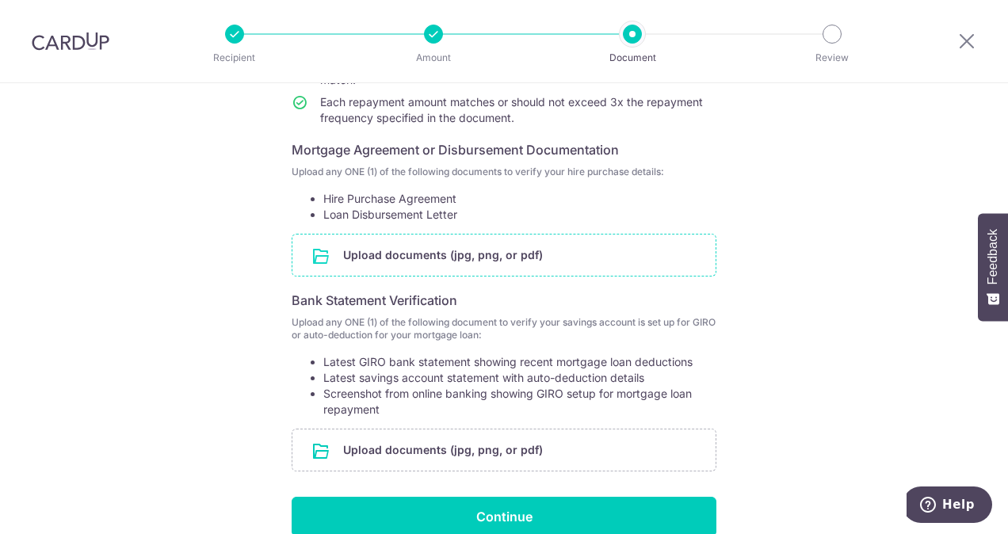
click at [430, 257] on input "file" at bounding box center [503, 255] width 423 height 41
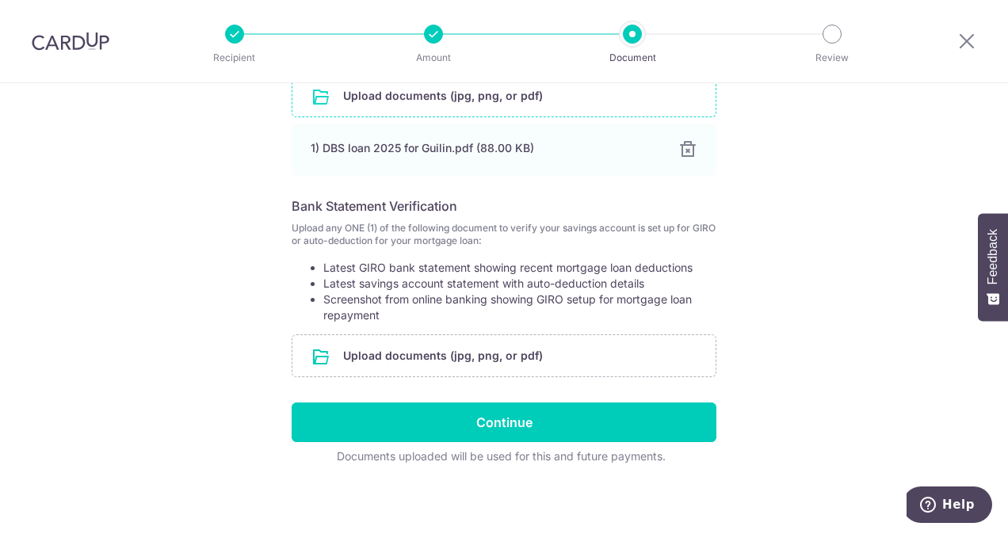
scroll to position [399, 0]
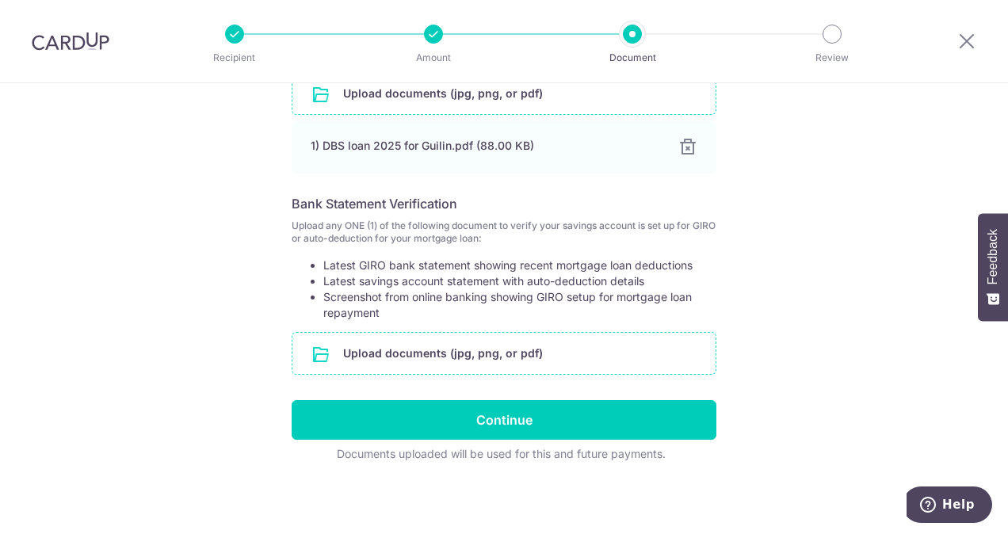
click at [527, 355] on input "file" at bounding box center [503, 353] width 423 height 41
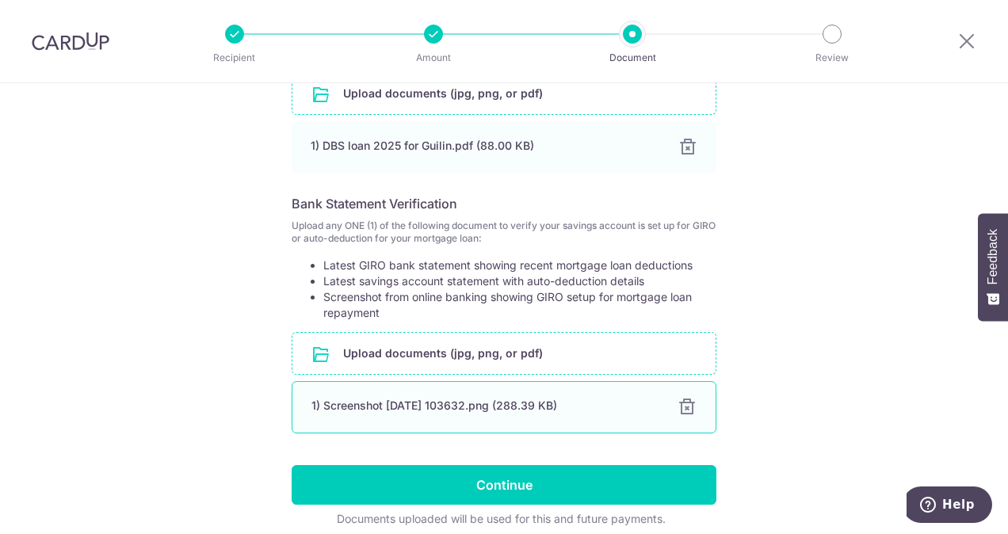
click at [686, 407] on div at bounding box center [687, 407] width 19 height 19
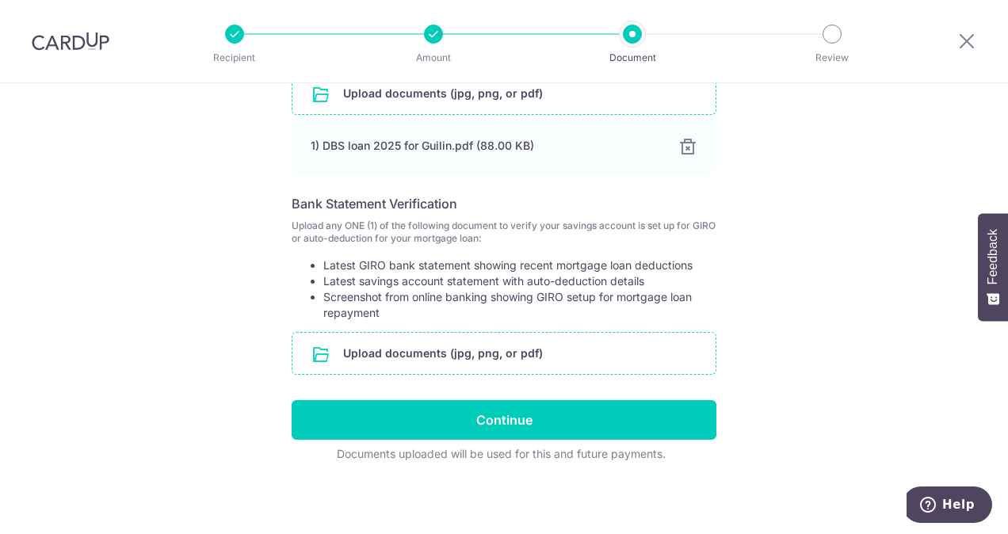
click at [534, 352] on input "file" at bounding box center [503, 353] width 423 height 41
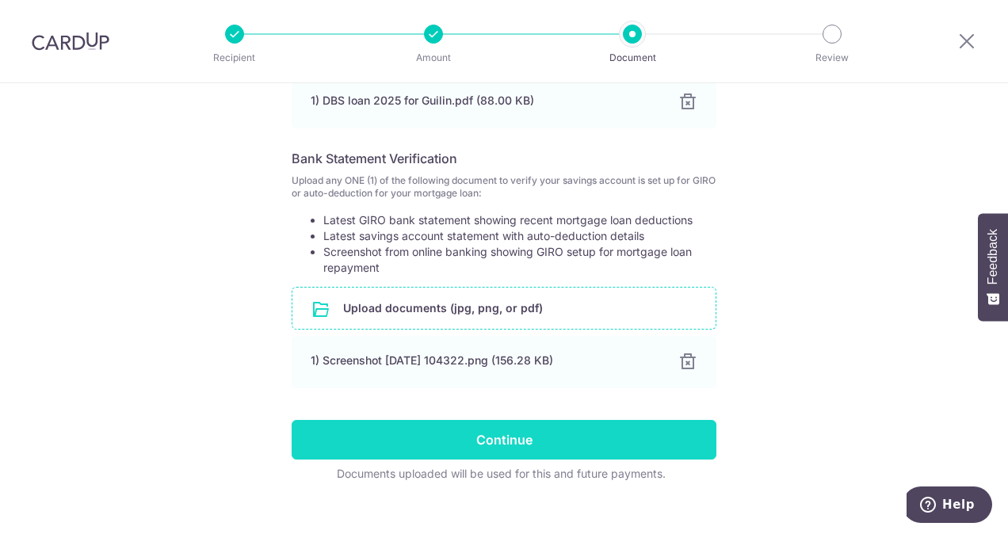
scroll to position [464, 0]
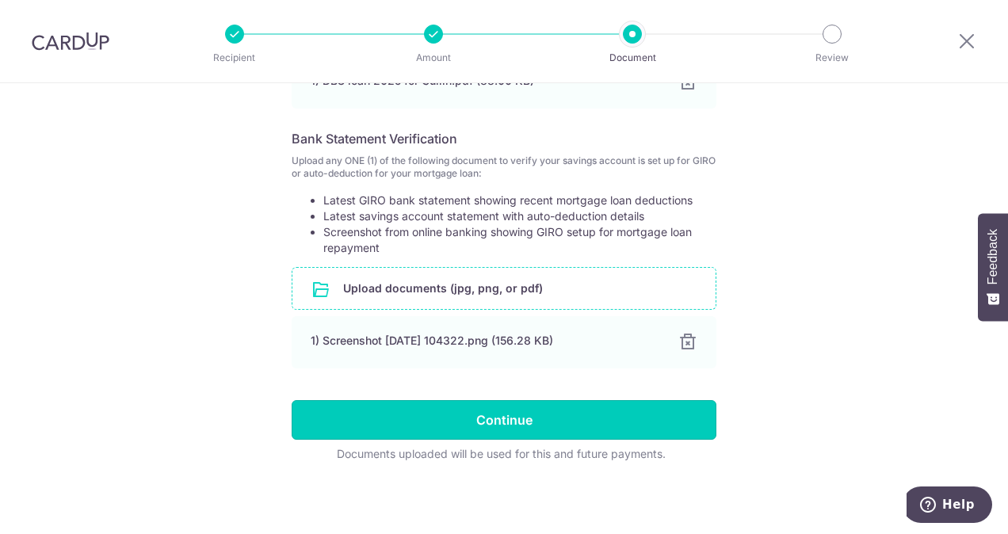
drag, startPoint x: 589, startPoint y: 420, endPoint x: 598, endPoint y: 421, distance: 8.8
click at [589, 421] on input "Continue" at bounding box center [504, 420] width 425 height 40
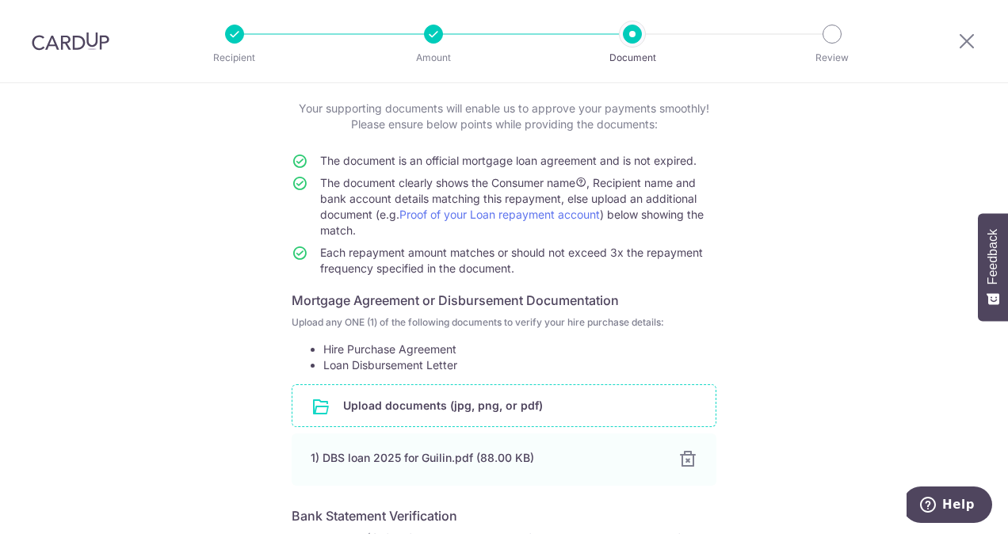
scroll to position [68, 0]
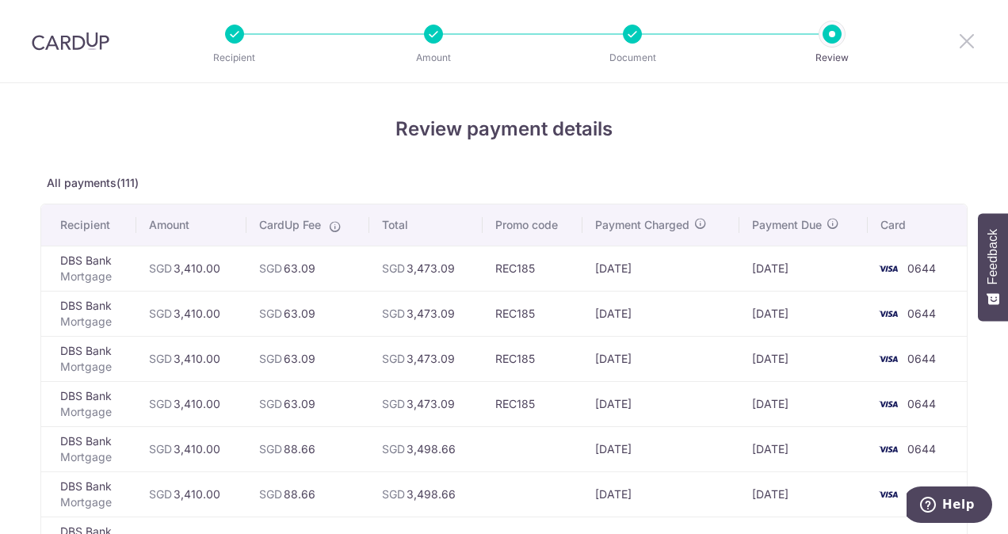
click at [967, 44] on icon at bounding box center [966, 41] width 19 height 20
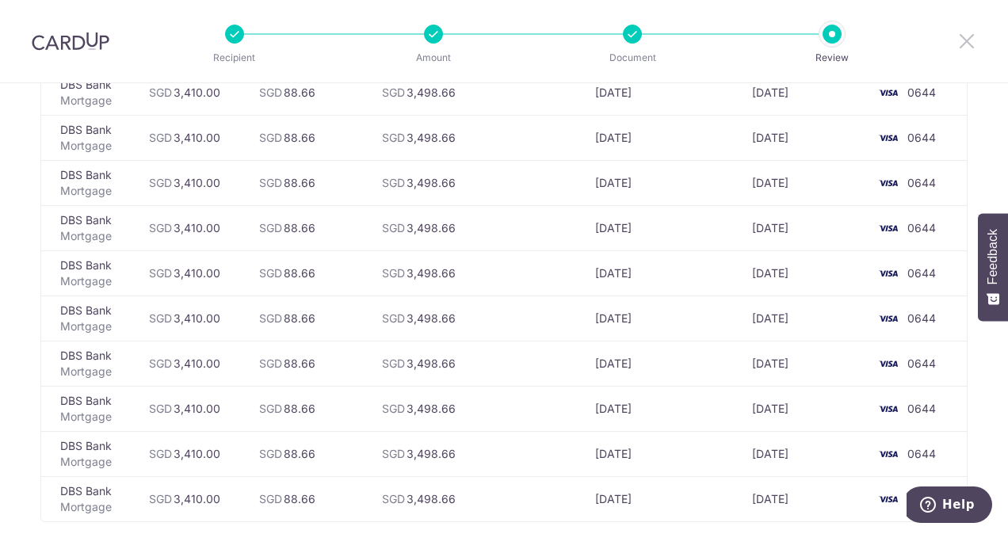
scroll to position [4870, 0]
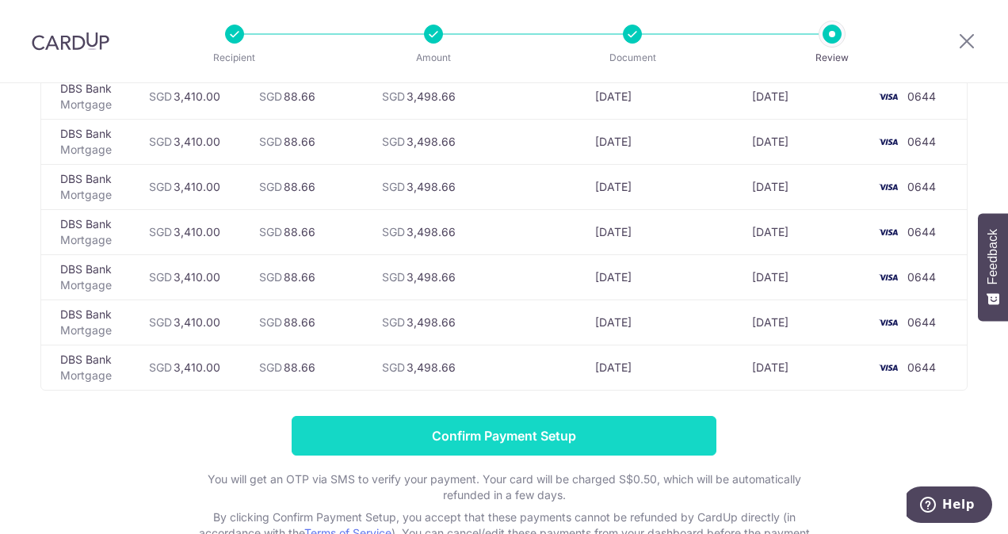
click at [629, 416] on input "Confirm Payment Setup" at bounding box center [504, 436] width 425 height 40
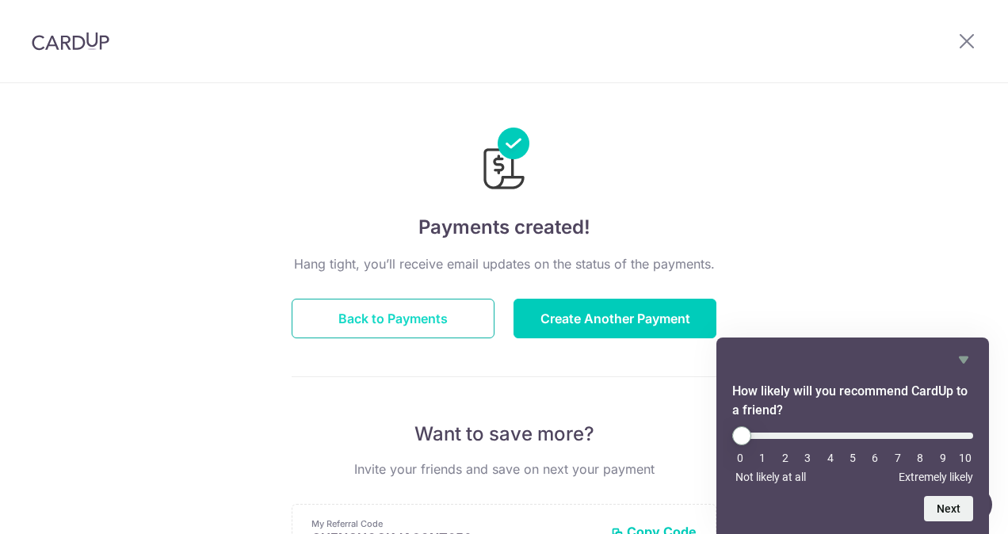
click at [396, 311] on button "Back to Payments" at bounding box center [393, 319] width 203 height 40
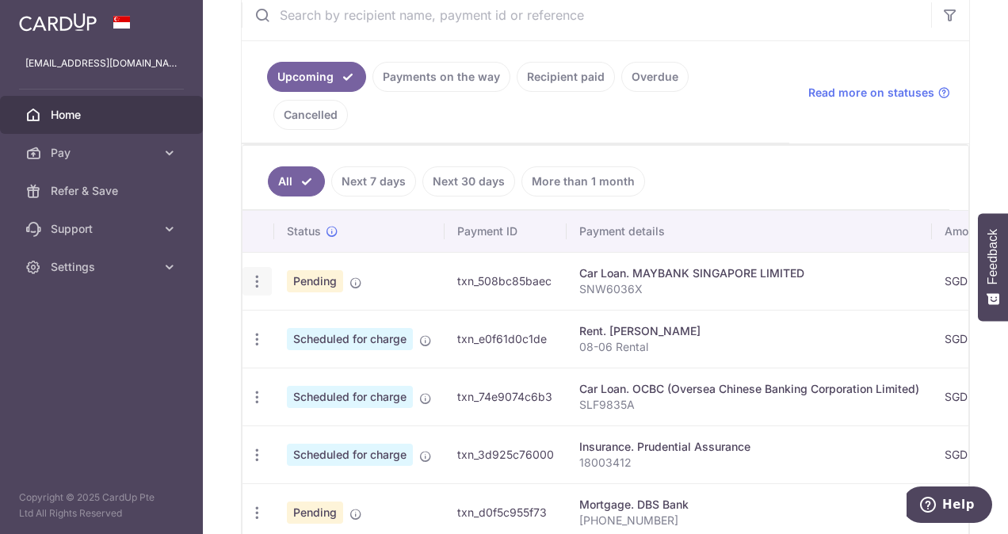
click at [258, 273] on icon "button" at bounding box center [257, 281] width 17 height 17
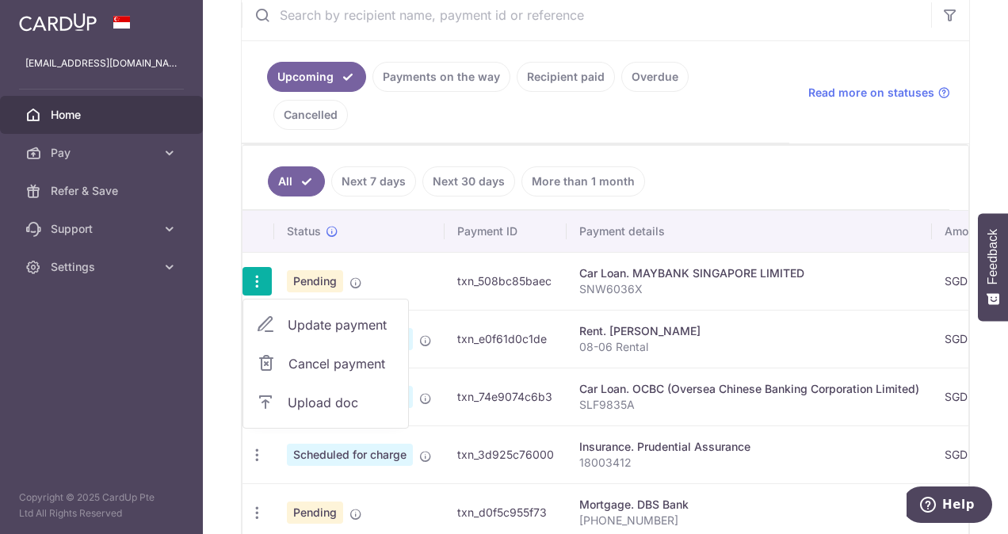
click at [353, 354] on span "Cancel payment" at bounding box center [342, 363] width 106 height 19
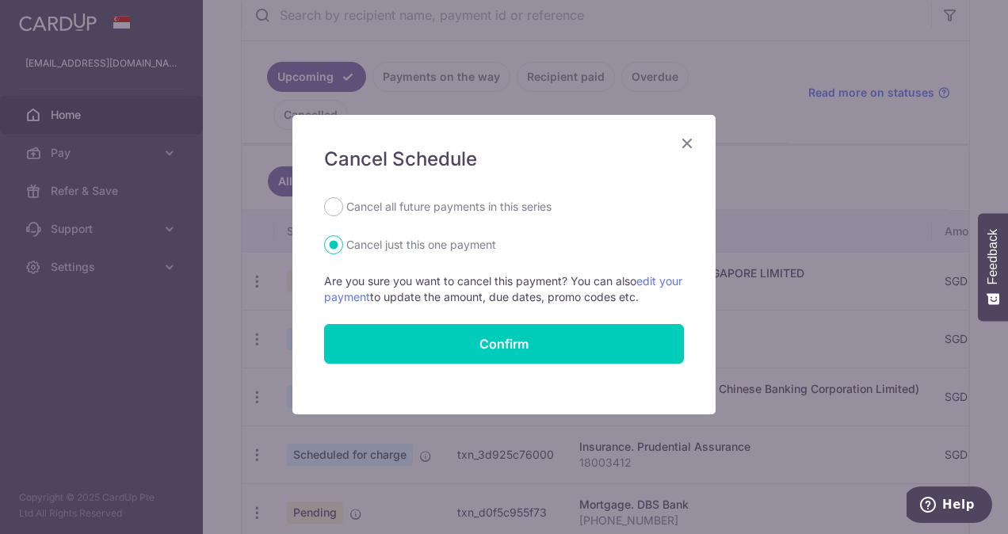
click at [422, 227] on form "Cancel all future payments in this series Cancel just this one payment Are you …" at bounding box center [504, 280] width 360 height 166
click at [428, 209] on label "Cancel all future payments in this series" at bounding box center [448, 206] width 205 height 19
click at [343, 209] on input "Cancel all future payments in this series" at bounding box center [333, 206] width 19 height 19
radio input "true"
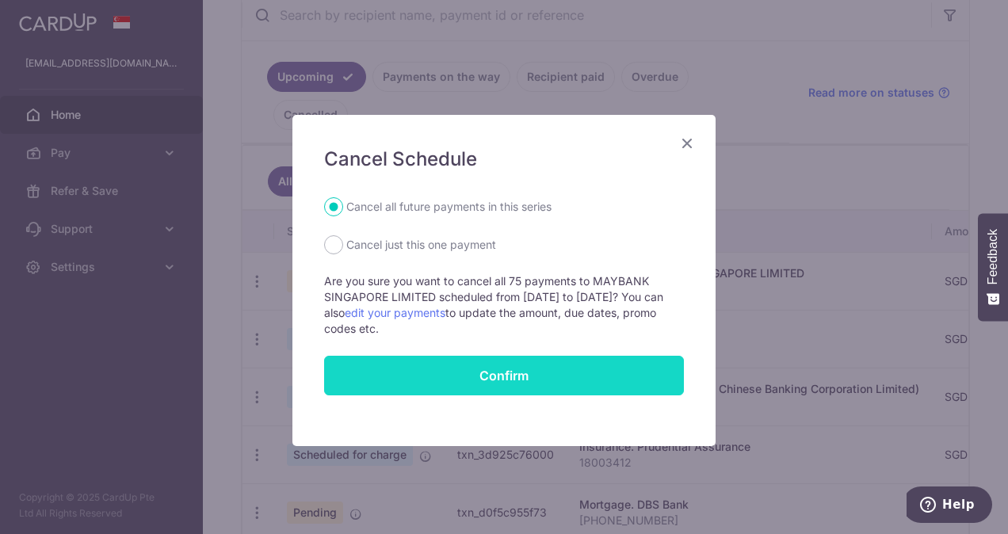
click at [575, 371] on button "Confirm" at bounding box center [504, 376] width 360 height 40
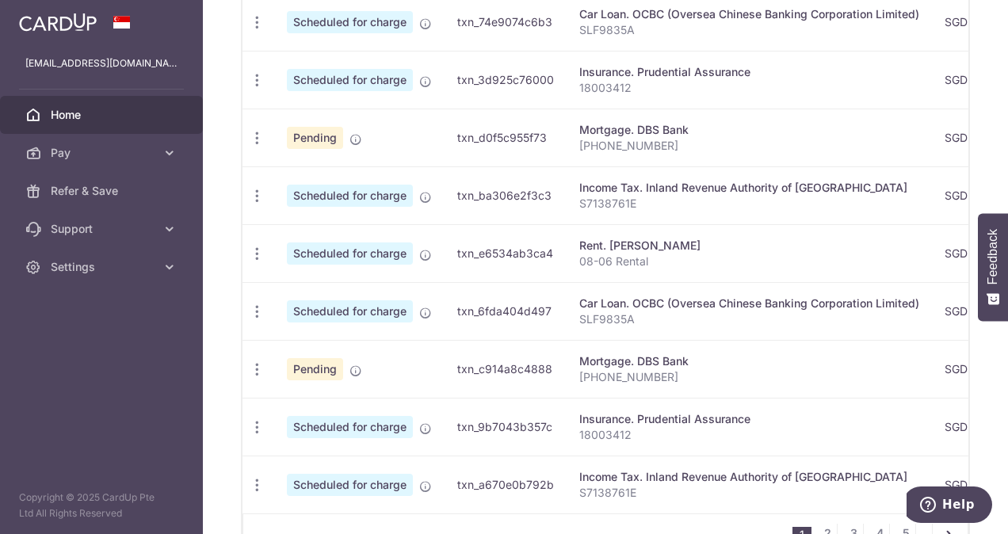
scroll to position [396, 0]
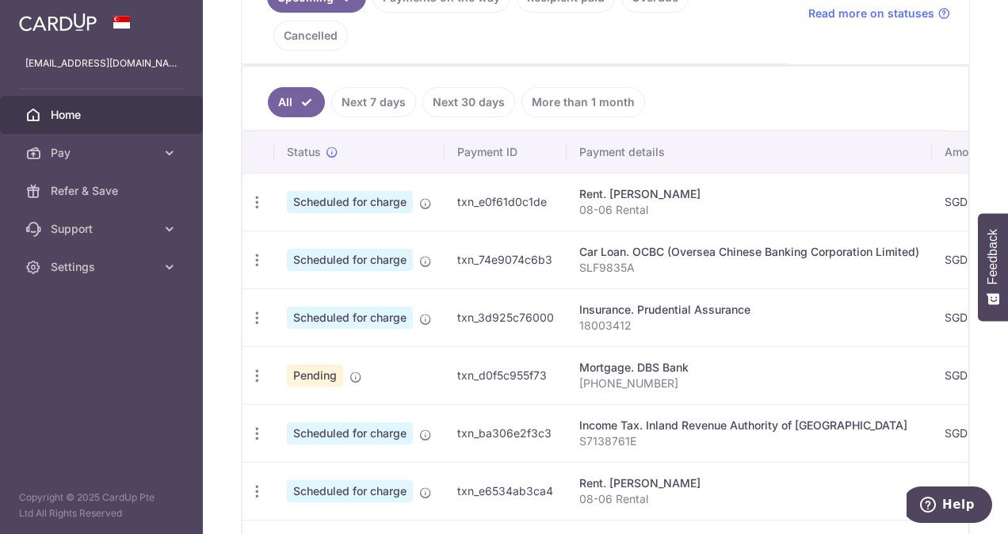
click at [150, 109] on span "Home" at bounding box center [103, 115] width 105 height 16
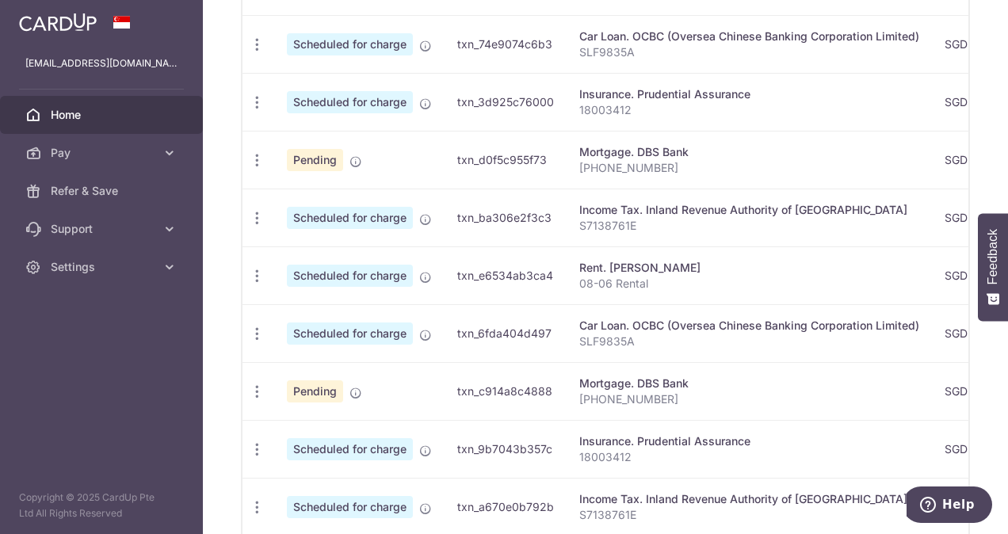
scroll to position [453, 0]
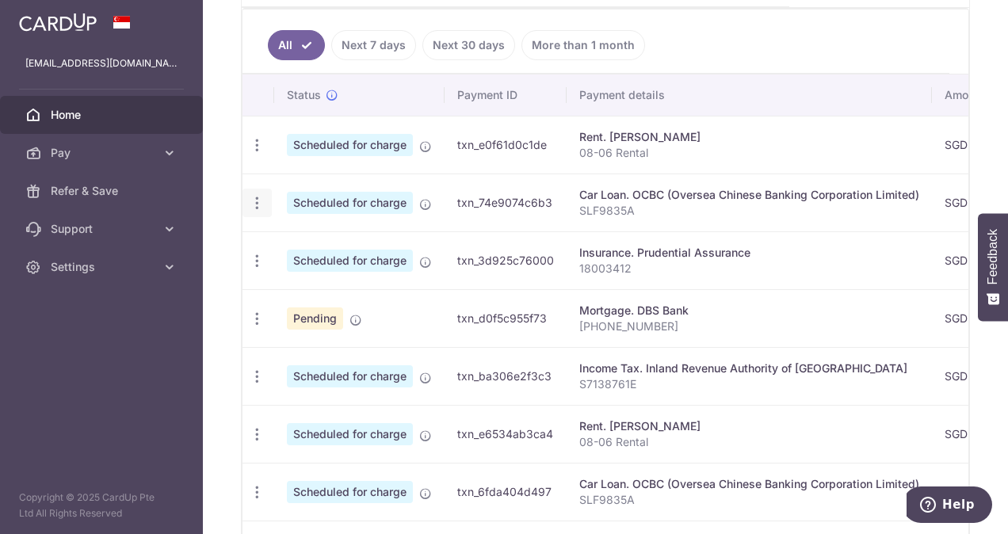
click at [258, 195] on icon "button" at bounding box center [257, 203] width 17 height 17
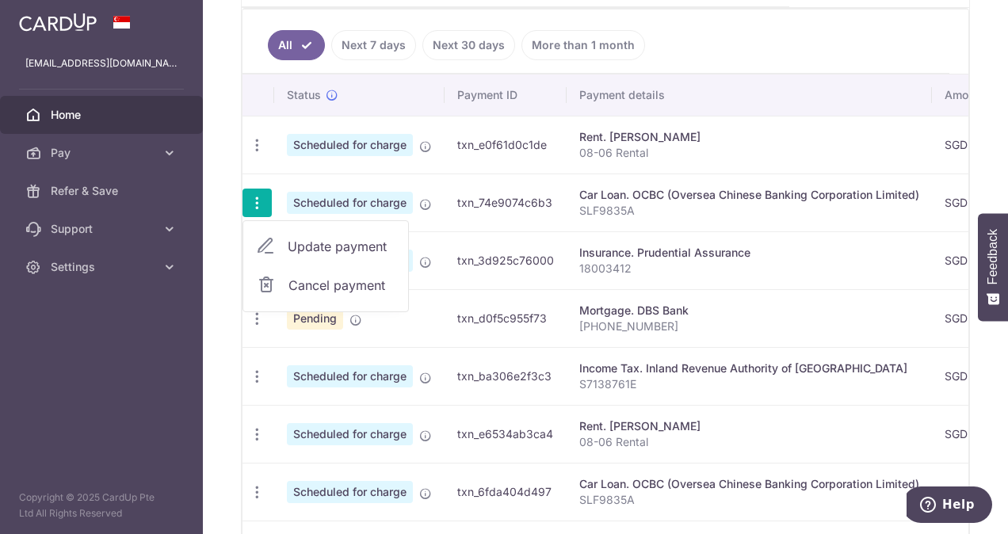
click at [346, 237] on span "Update payment" at bounding box center [342, 246] width 108 height 19
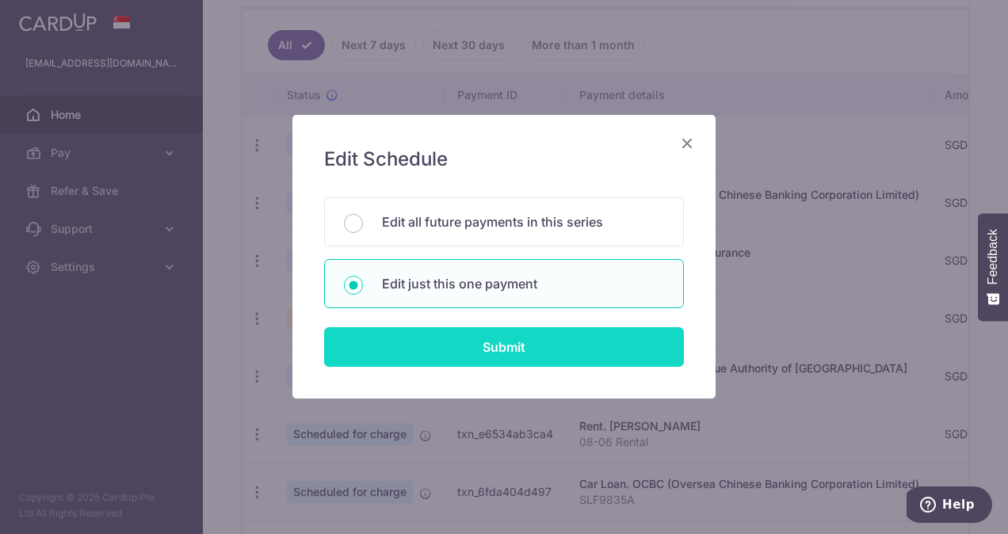
click at [545, 346] on input "Submit" at bounding box center [504, 347] width 360 height 40
radio input "true"
type input "915.00"
type input "[DATE]"
type input "SLF9835A"
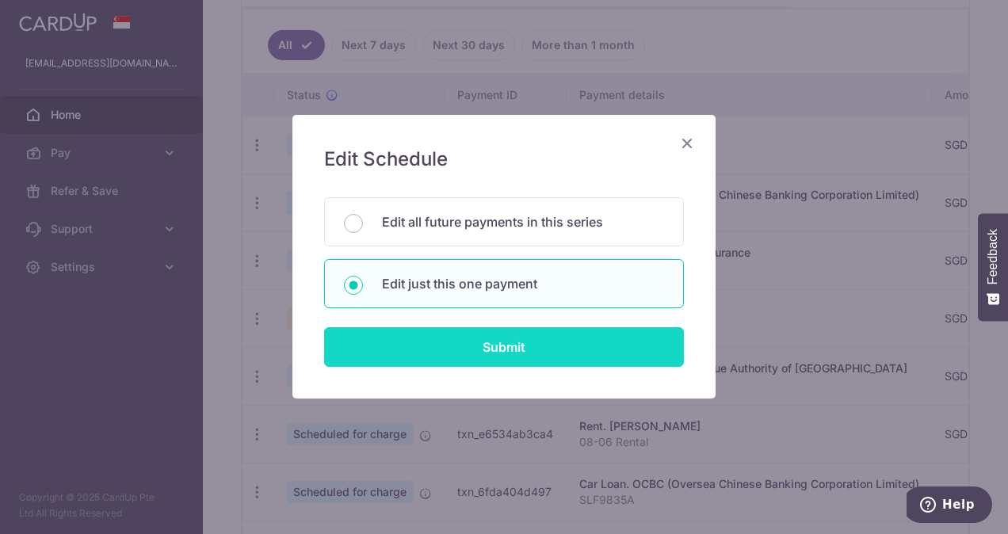
type input "REC185"
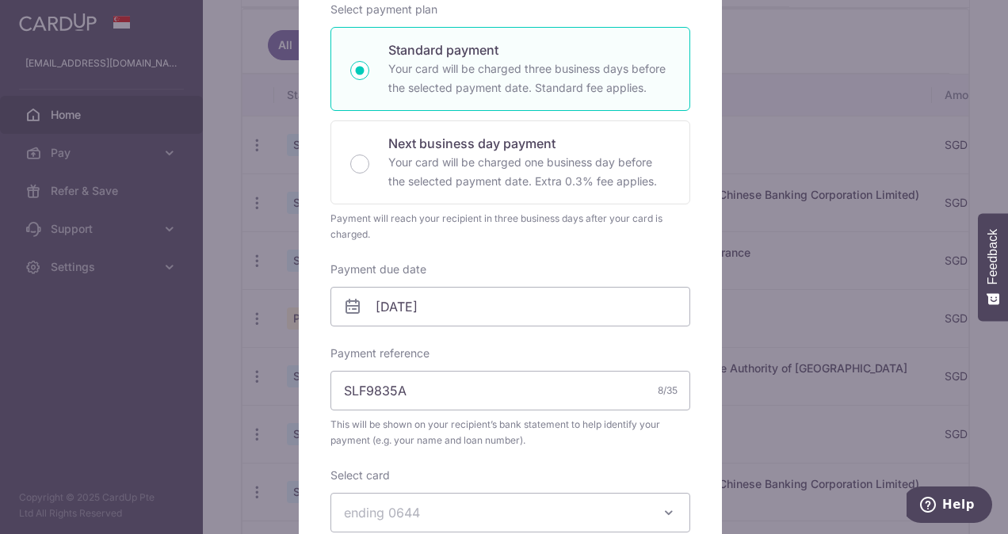
scroll to position [79, 0]
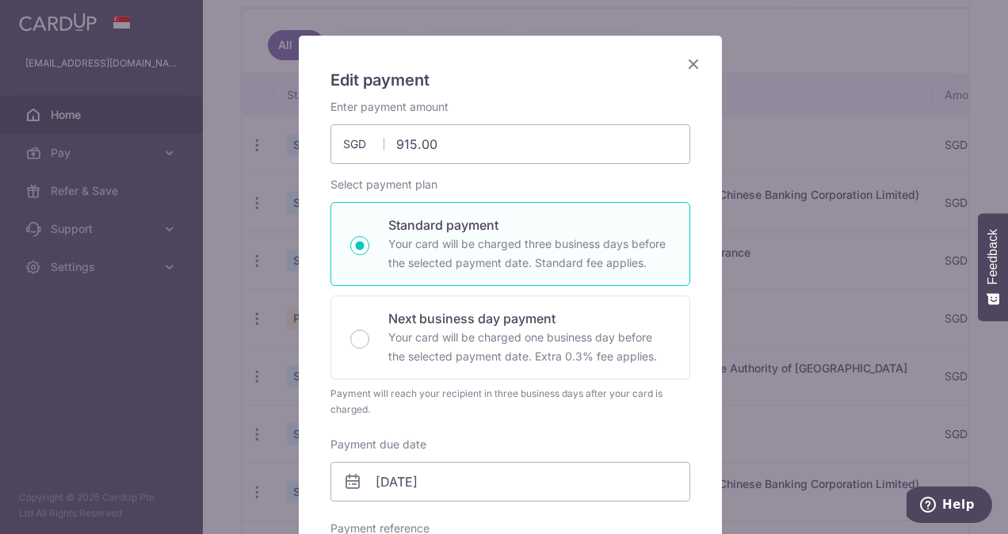
click at [686, 59] on icon "Close" at bounding box center [693, 64] width 19 height 20
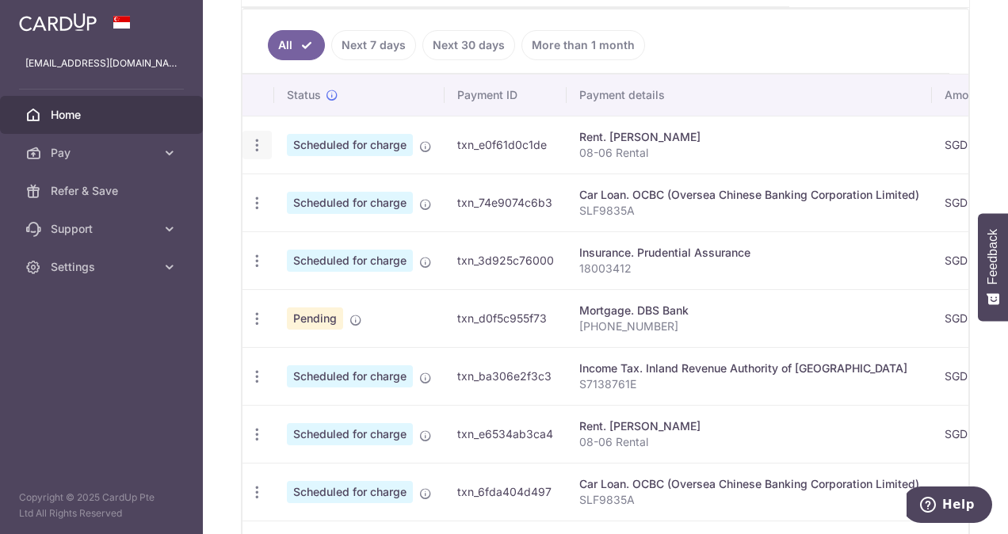
click at [243, 131] on div "Update payment Cancel payment" at bounding box center [257, 145] width 29 height 29
click at [251, 137] on icon "button" at bounding box center [257, 145] width 17 height 17
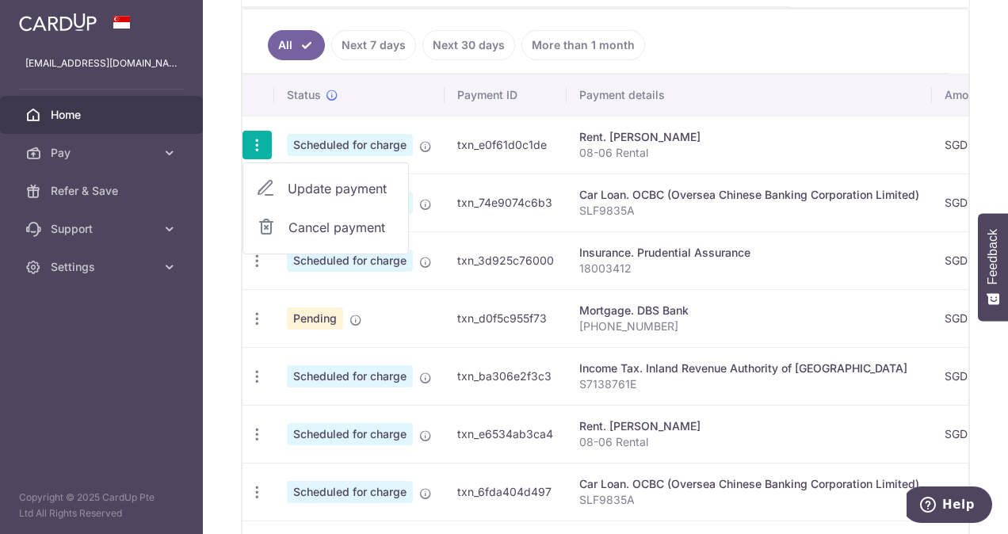
click at [336, 179] on span "Update payment" at bounding box center [342, 188] width 108 height 19
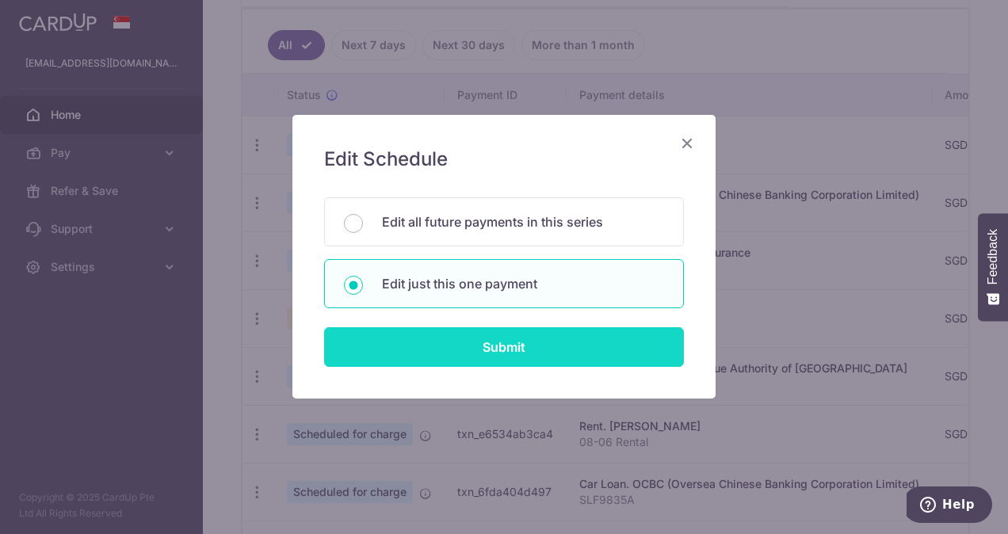
click at [499, 350] on input "Submit" at bounding box center [504, 347] width 360 height 40
type input "3,500.00"
radio input "true"
type input "[DATE]"
type input "08-06 Rental"
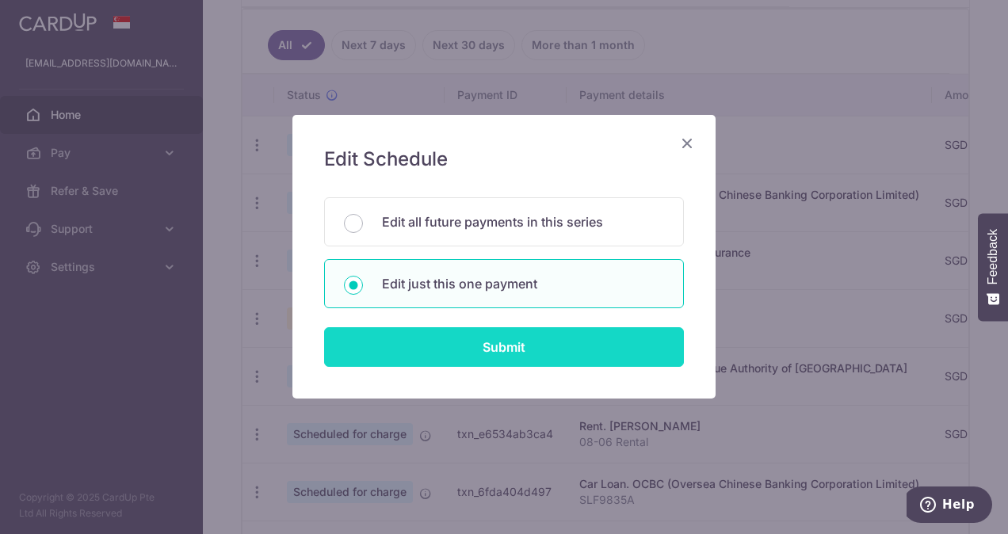
type input "SAVERENT179"
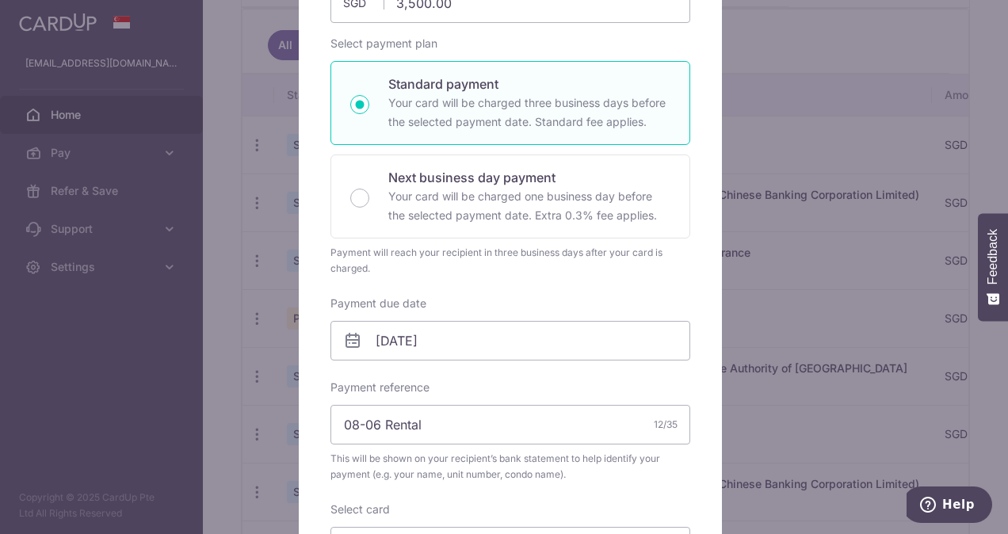
scroll to position [396, 0]
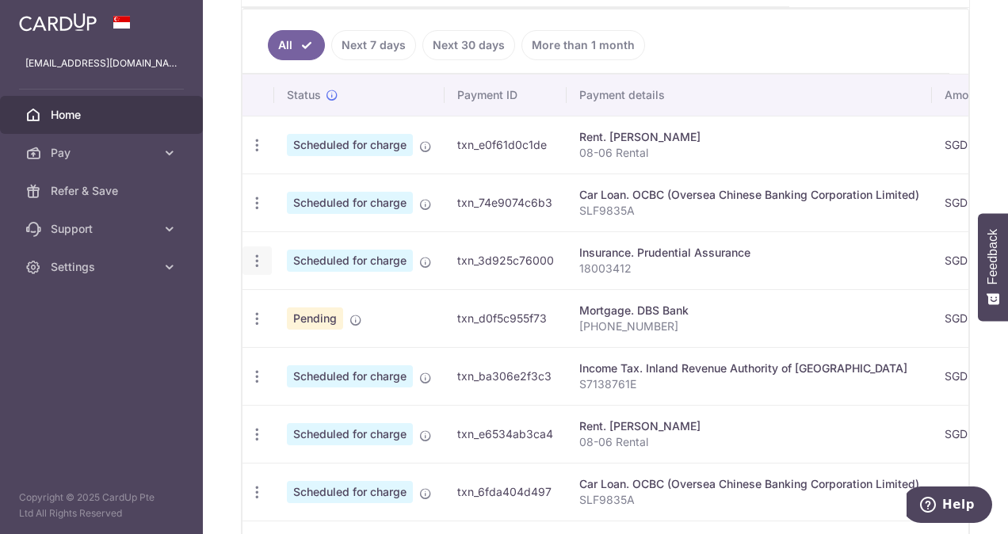
click at [243, 246] on div "Update payment Cancel payment" at bounding box center [257, 260] width 29 height 29
